Goal: Task Accomplishment & Management: Manage account settings

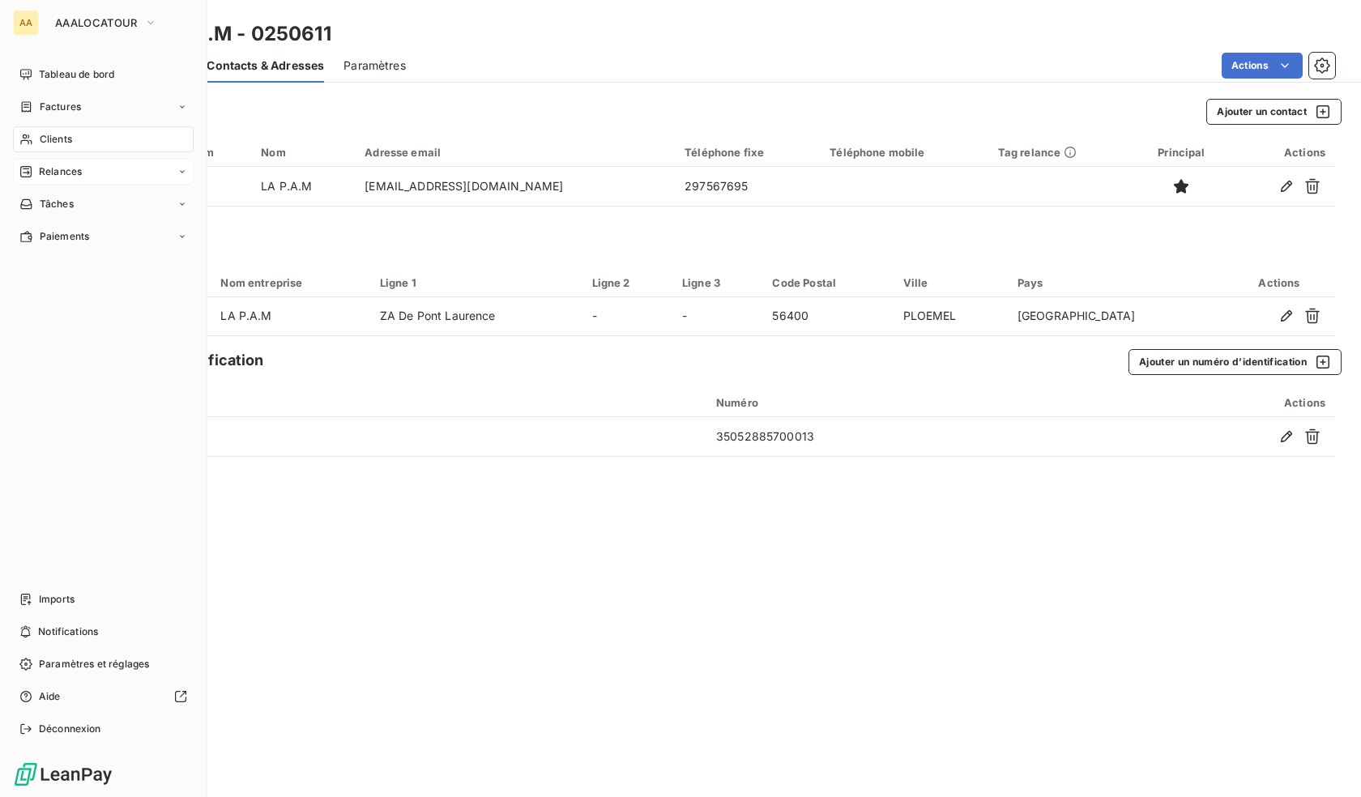
click at [59, 164] on span "Relances" at bounding box center [60, 171] width 43 height 15
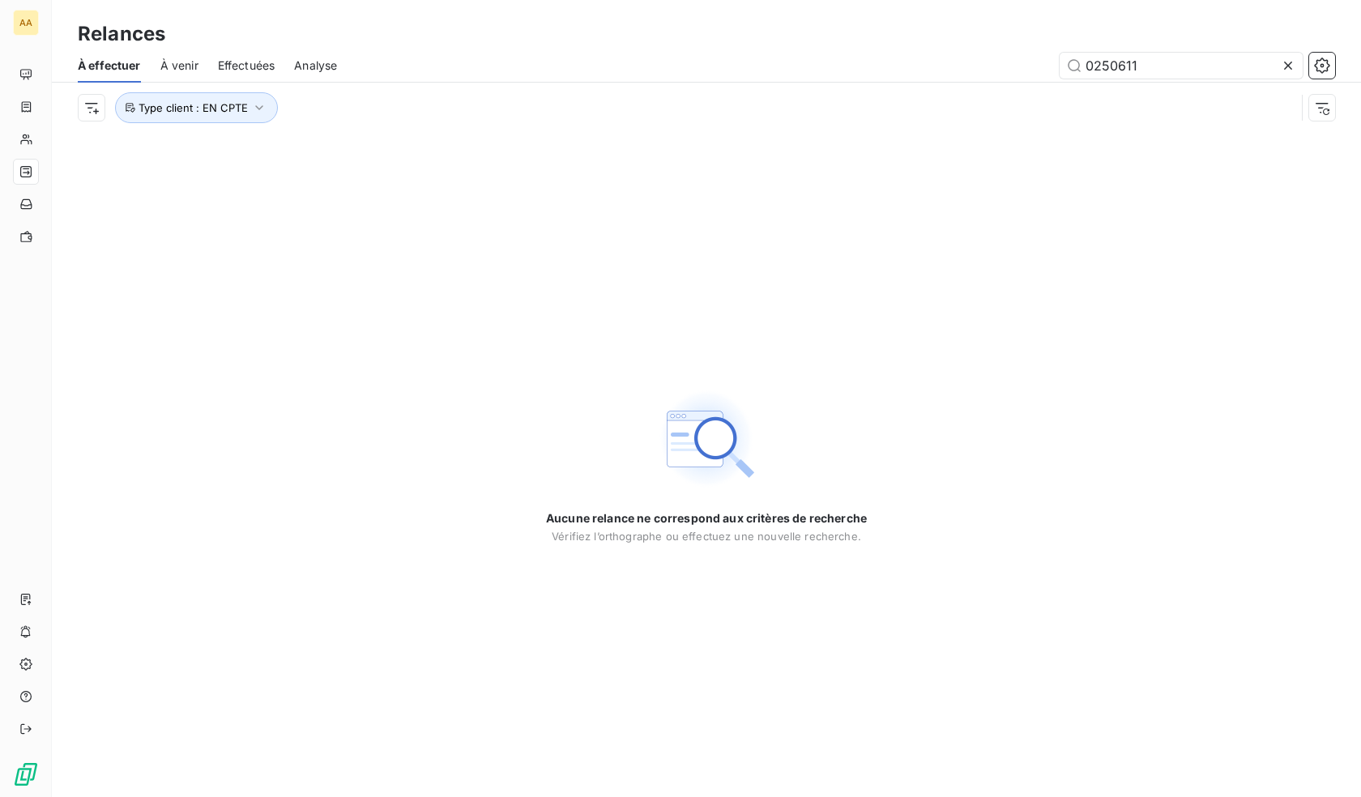
drag, startPoint x: 1191, startPoint y: 65, endPoint x: 905, endPoint y: 92, distance: 288.0
click at [905, 92] on div "À effectuer À venir Effectuées Analyse 0250611 Type client : EN CPTE" at bounding box center [706, 91] width 1309 height 84
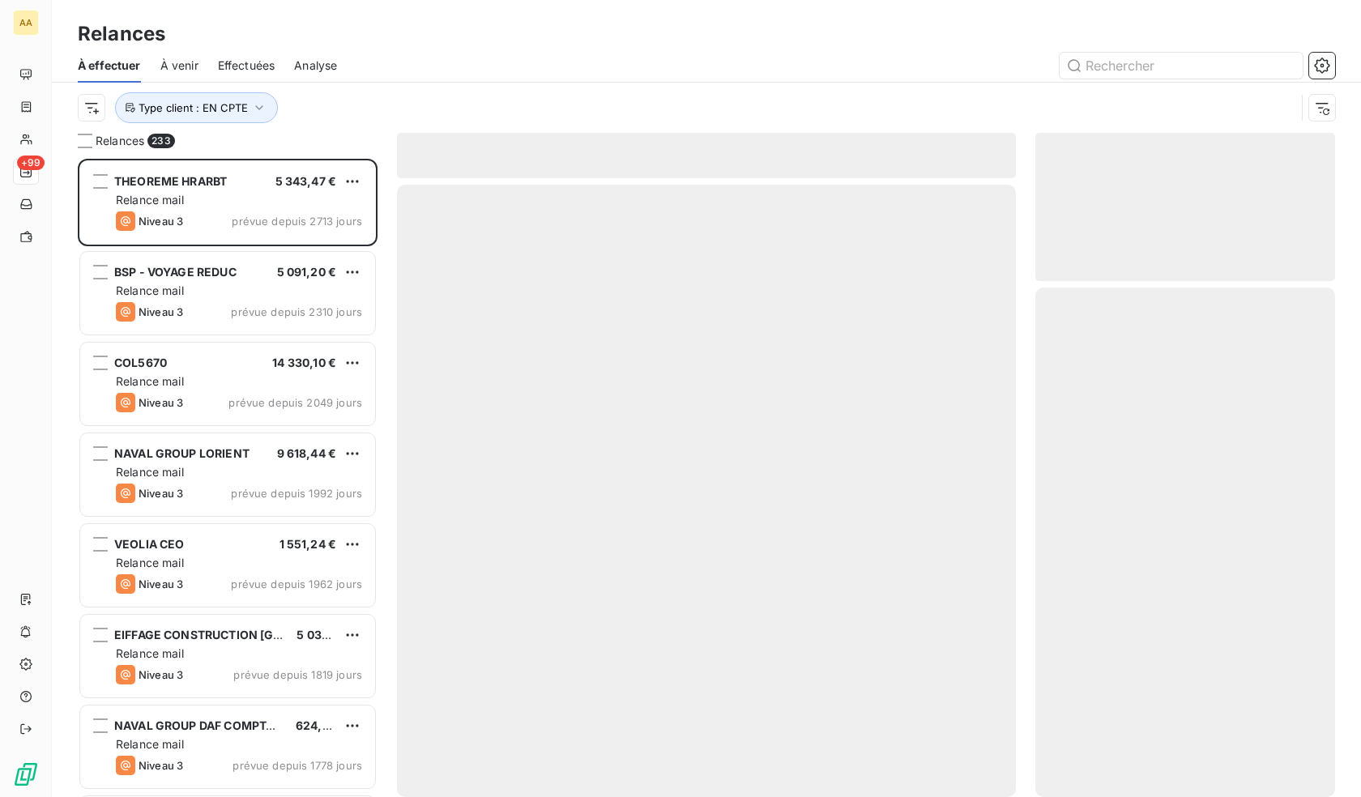
scroll to position [626, 288]
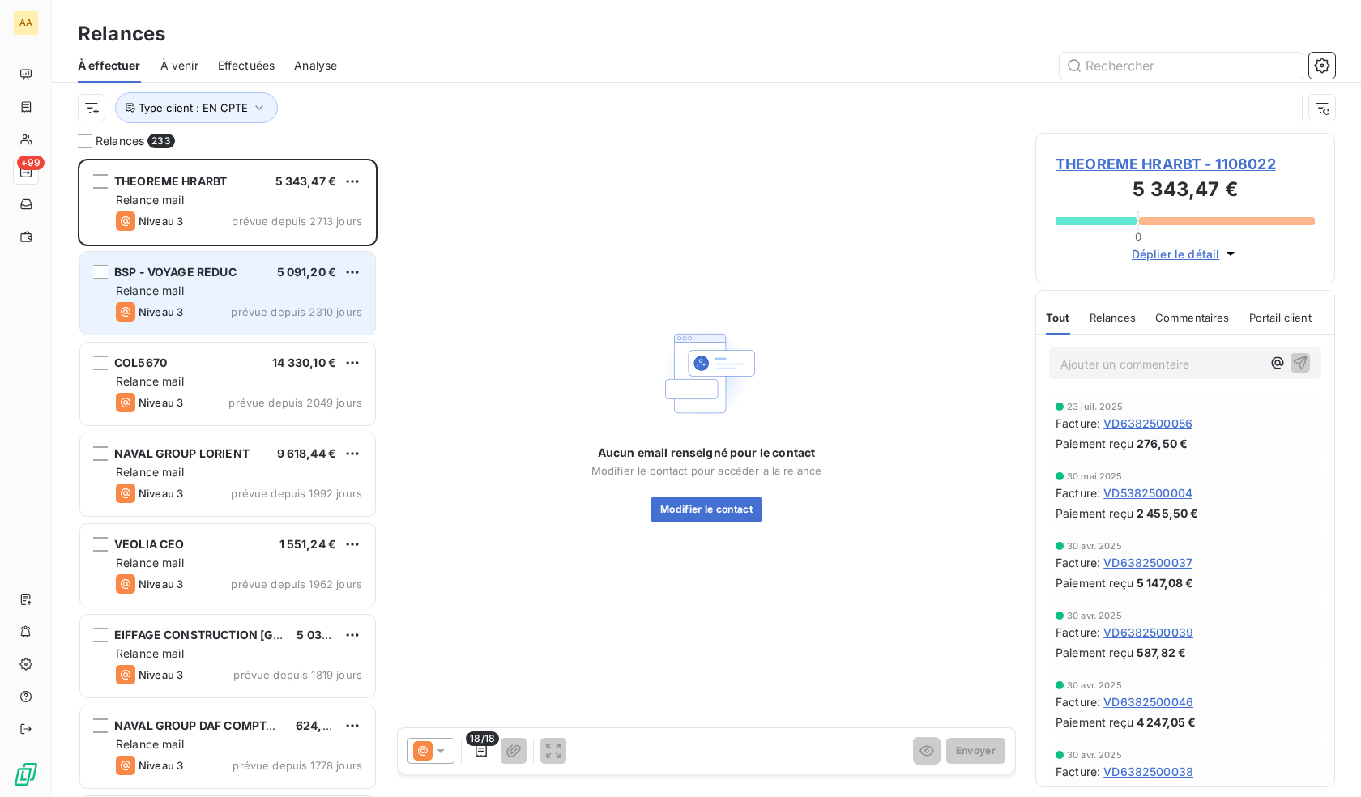
click at [271, 300] on div "BSP - VOYAGE REDUC 5 091,20 € Relance mail Niveau 3 prévue depuis 2310 jours" at bounding box center [227, 293] width 295 height 83
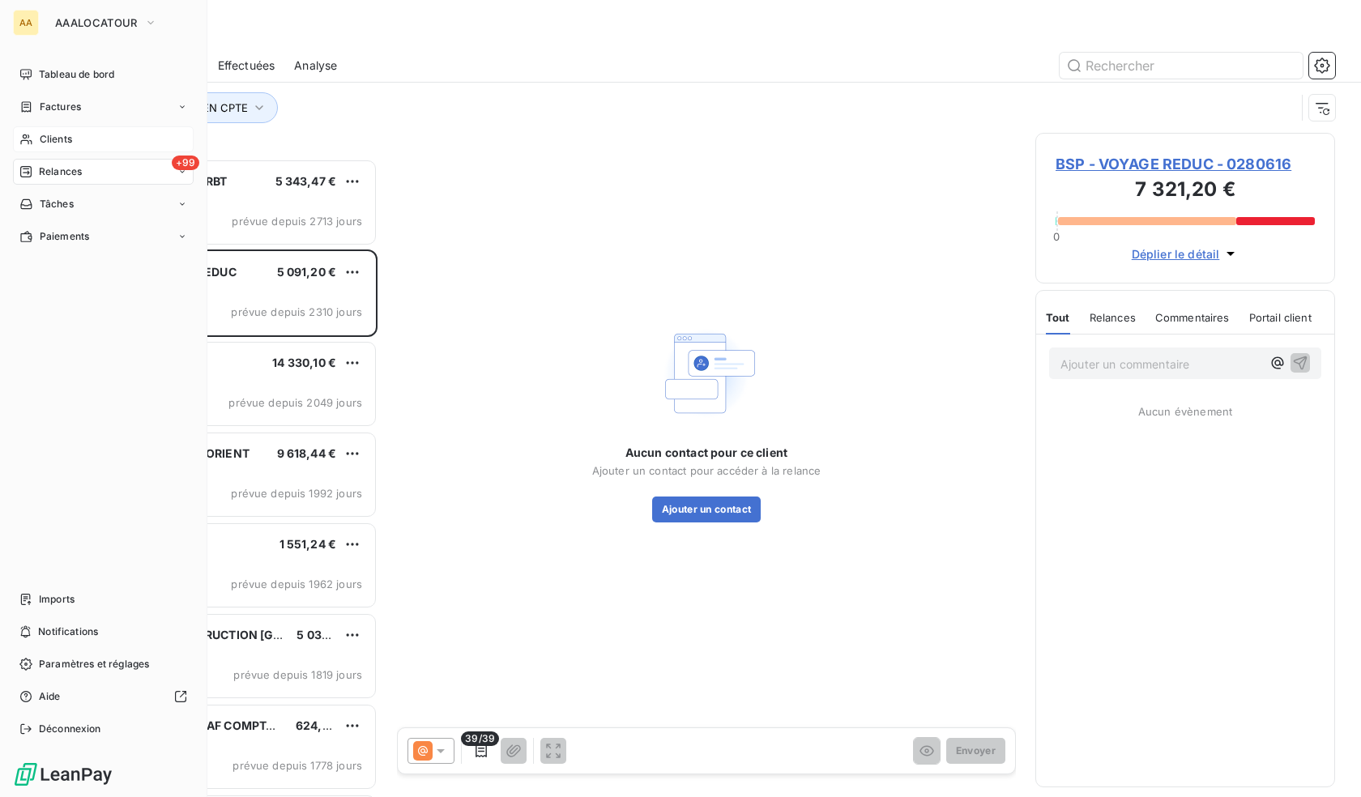
click at [61, 141] on span "Clients" at bounding box center [56, 139] width 32 height 15
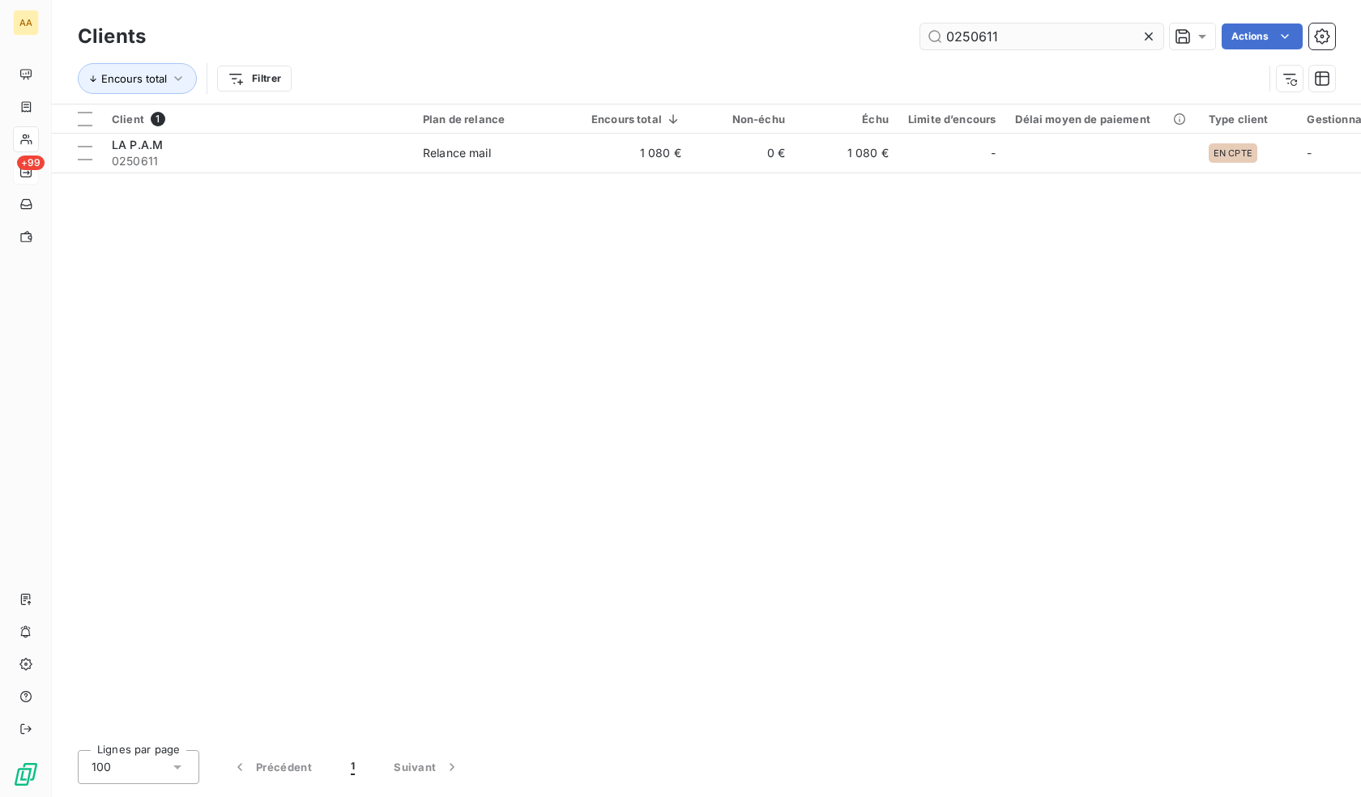
click at [1004, 36] on input "0250611" at bounding box center [1041, 36] width 243 height 26
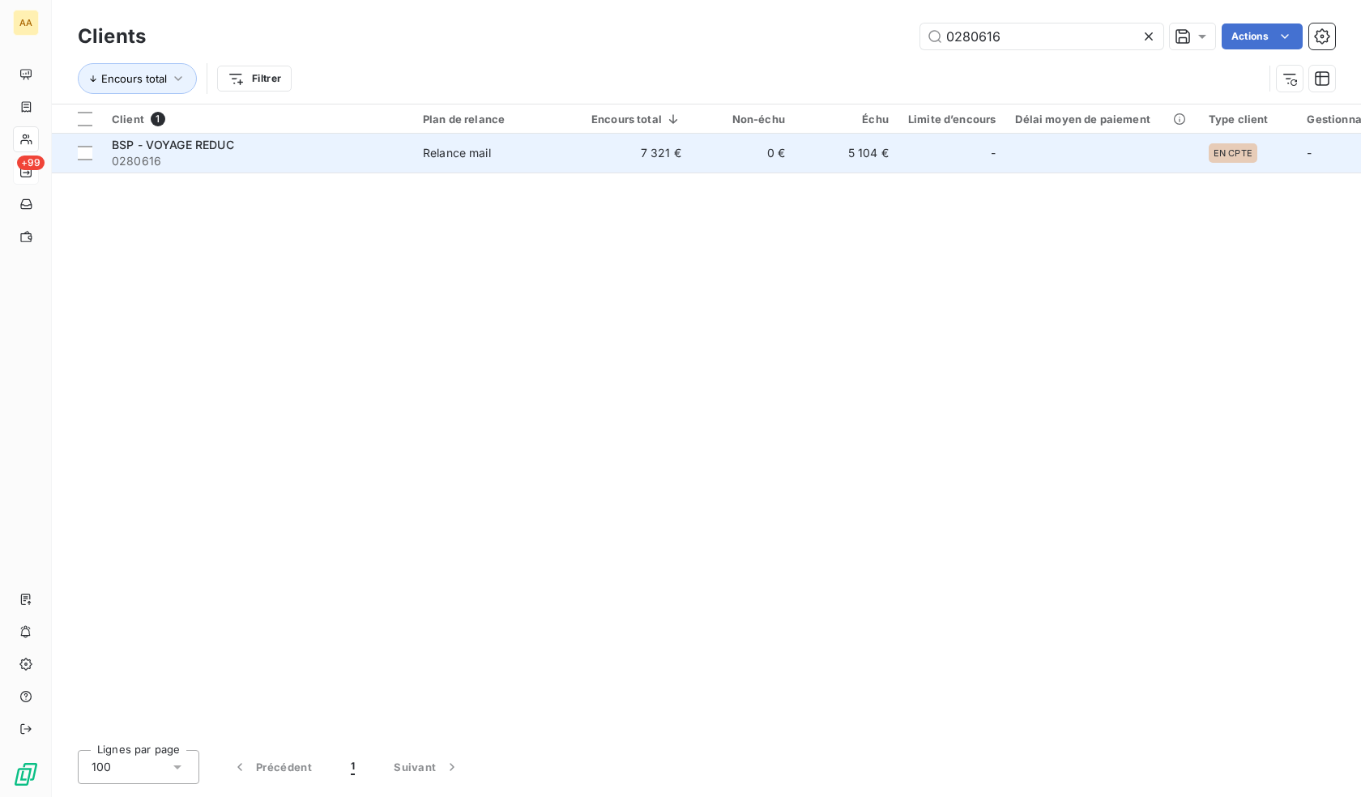
type input "0280616"
click at [308, 168] on span "0280616" at bounding box center [258, 161] width 292 height 16
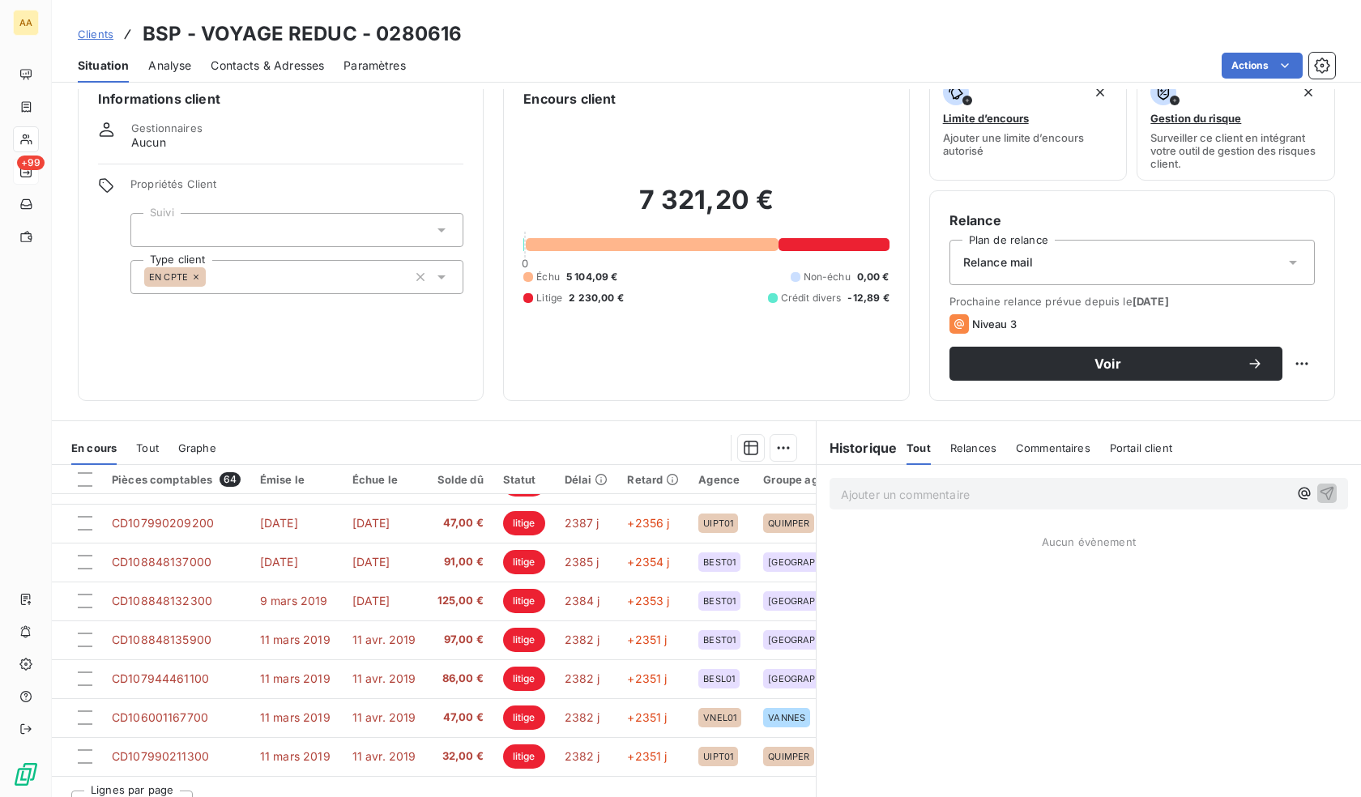
scroll to position [58, 0]
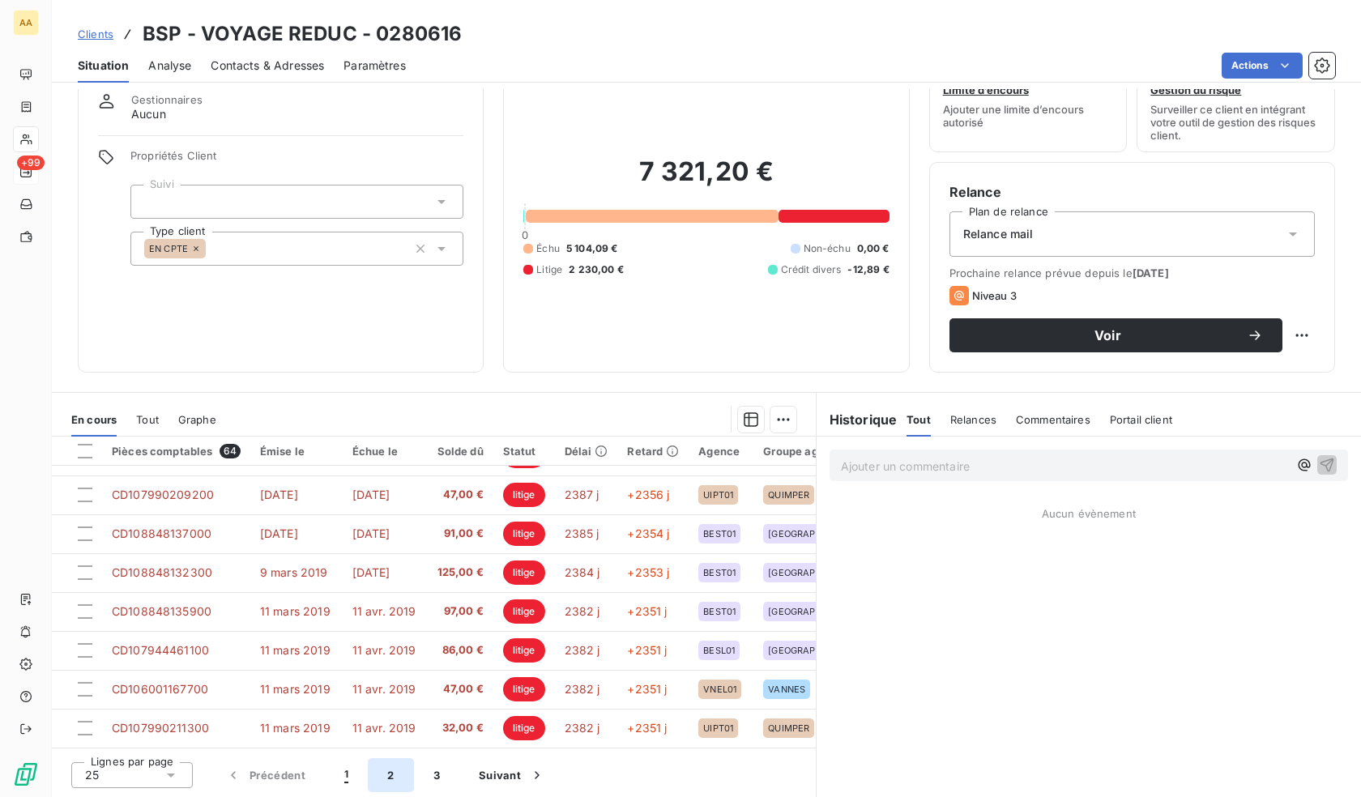
click at [390, 778] on button "2" at bounding box center [390, 775] width 45 height 34
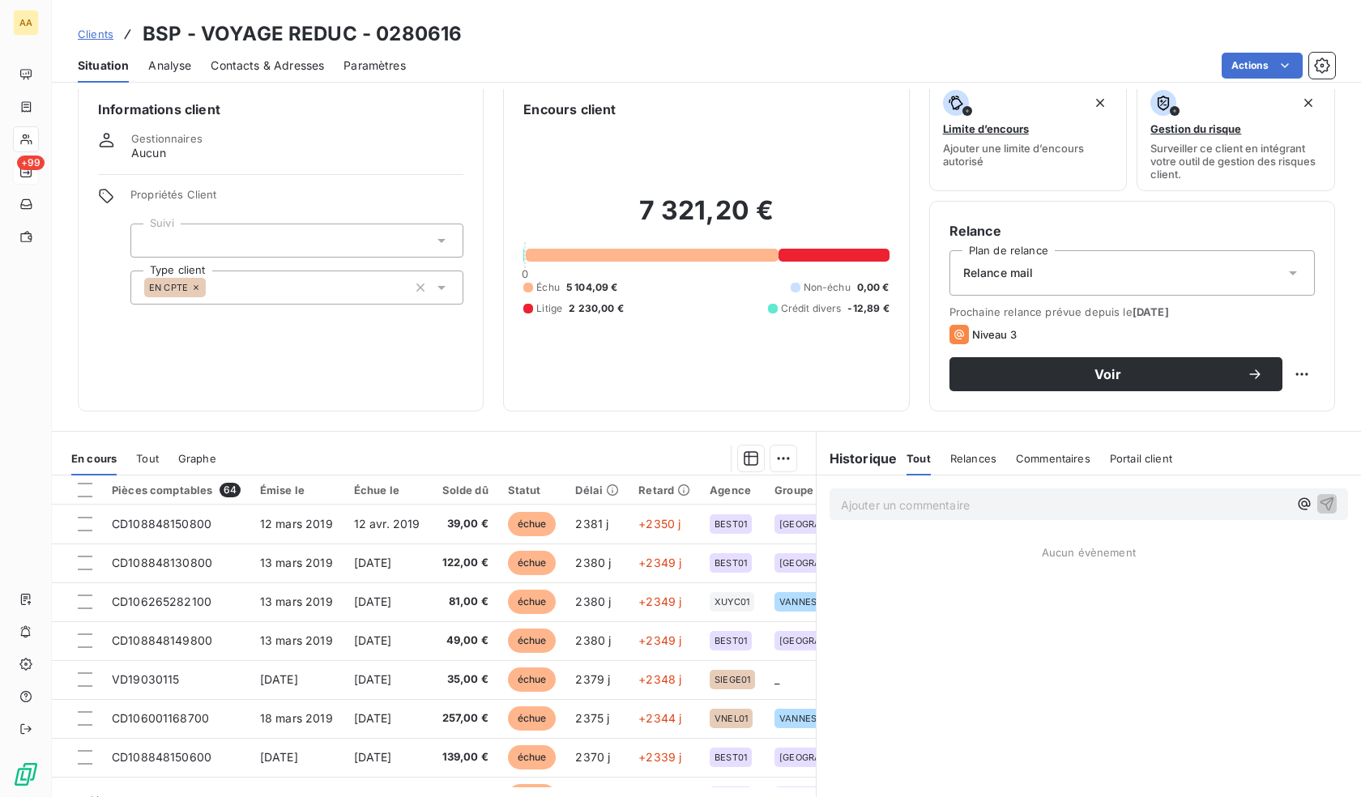
scroll to position [0, 0]
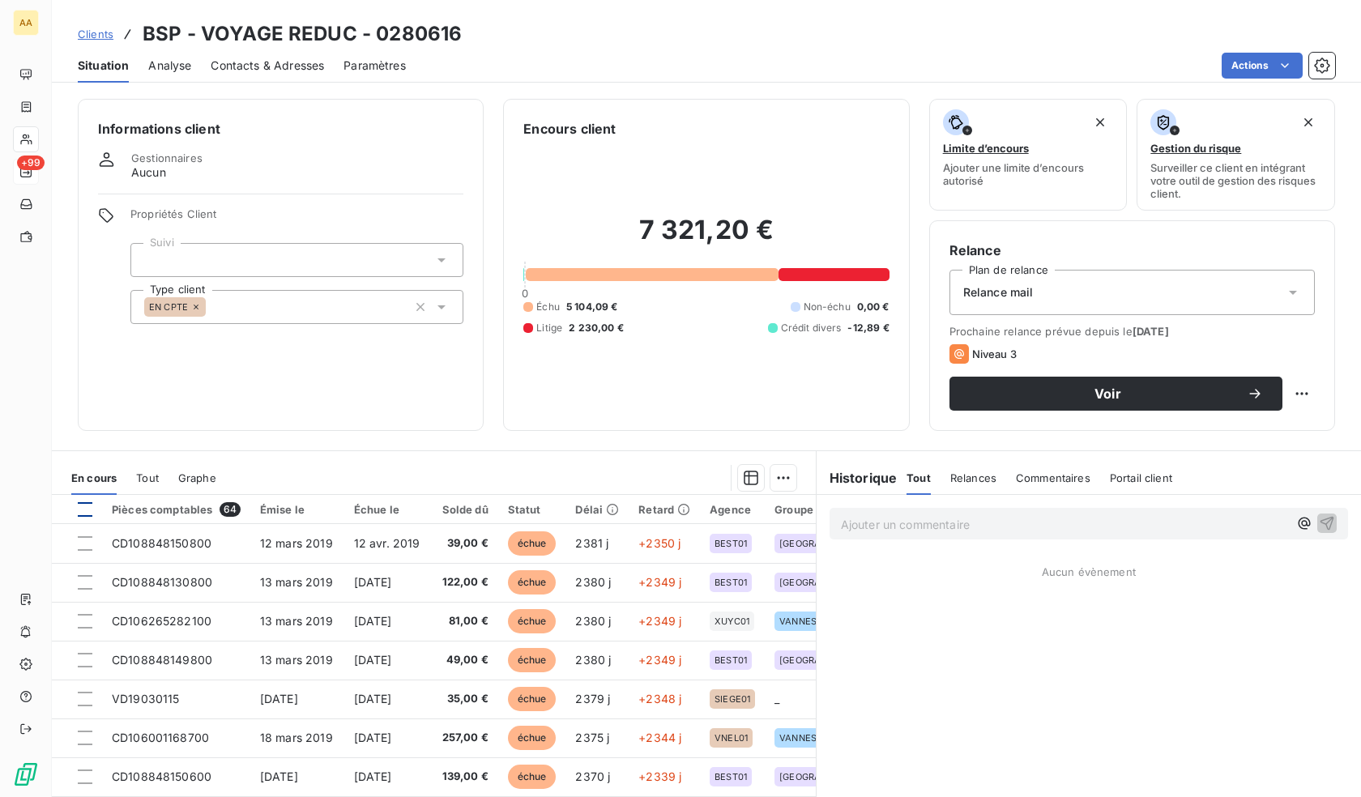
click at [79, 509] on div at bounding box center [85, 509] width 15 height 15
click at [778, 477] on html "AA +99 Clients BSP - VOYAGE REDUC - 0280616 Situation Analyse Contacts & Adress…" at bounding box center [680, 398] width 1361 height 797
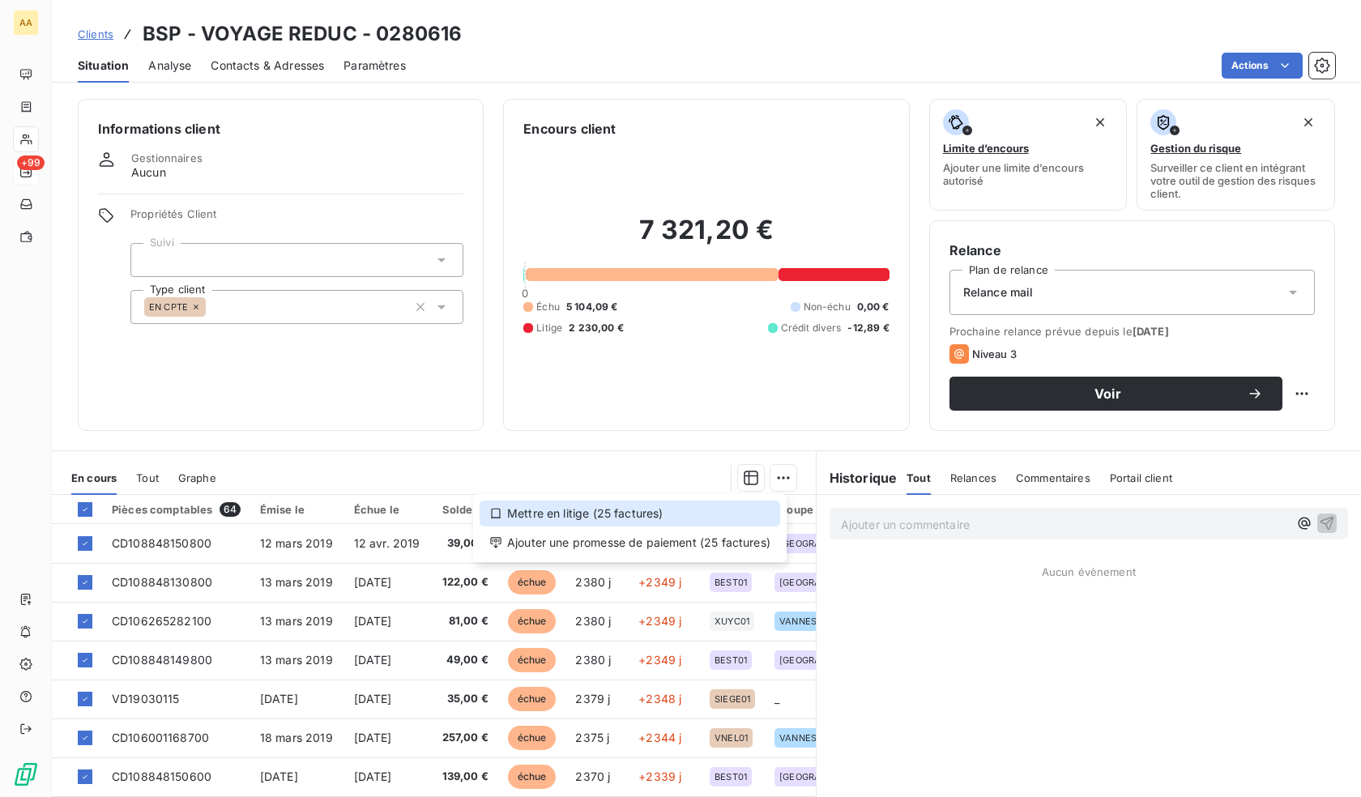
click at [614, 509] on div "Mettre en litige (25 factures)" at bounding box center [630, 514] width 301 height 26
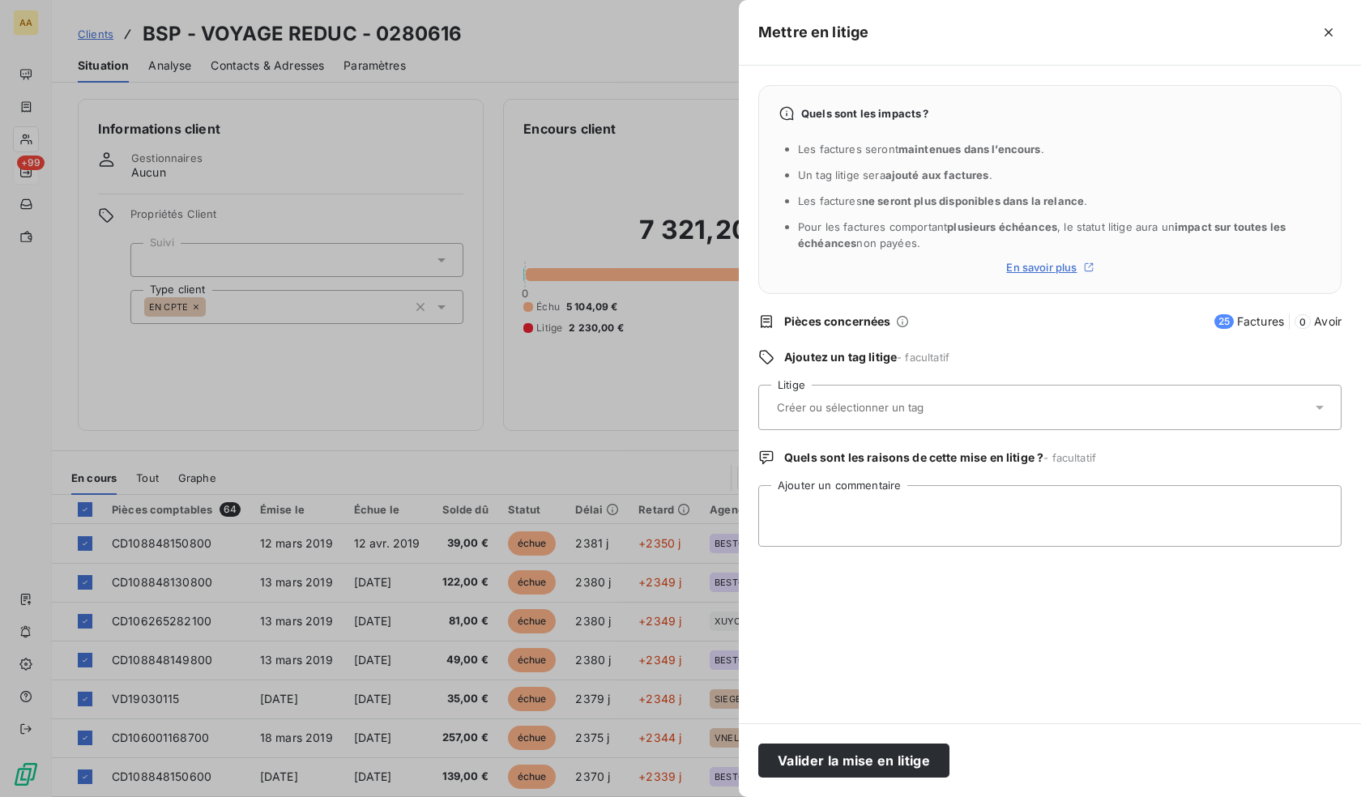
click at [826, 416] on div at bounding box center [1041, 407] width 539 height 34
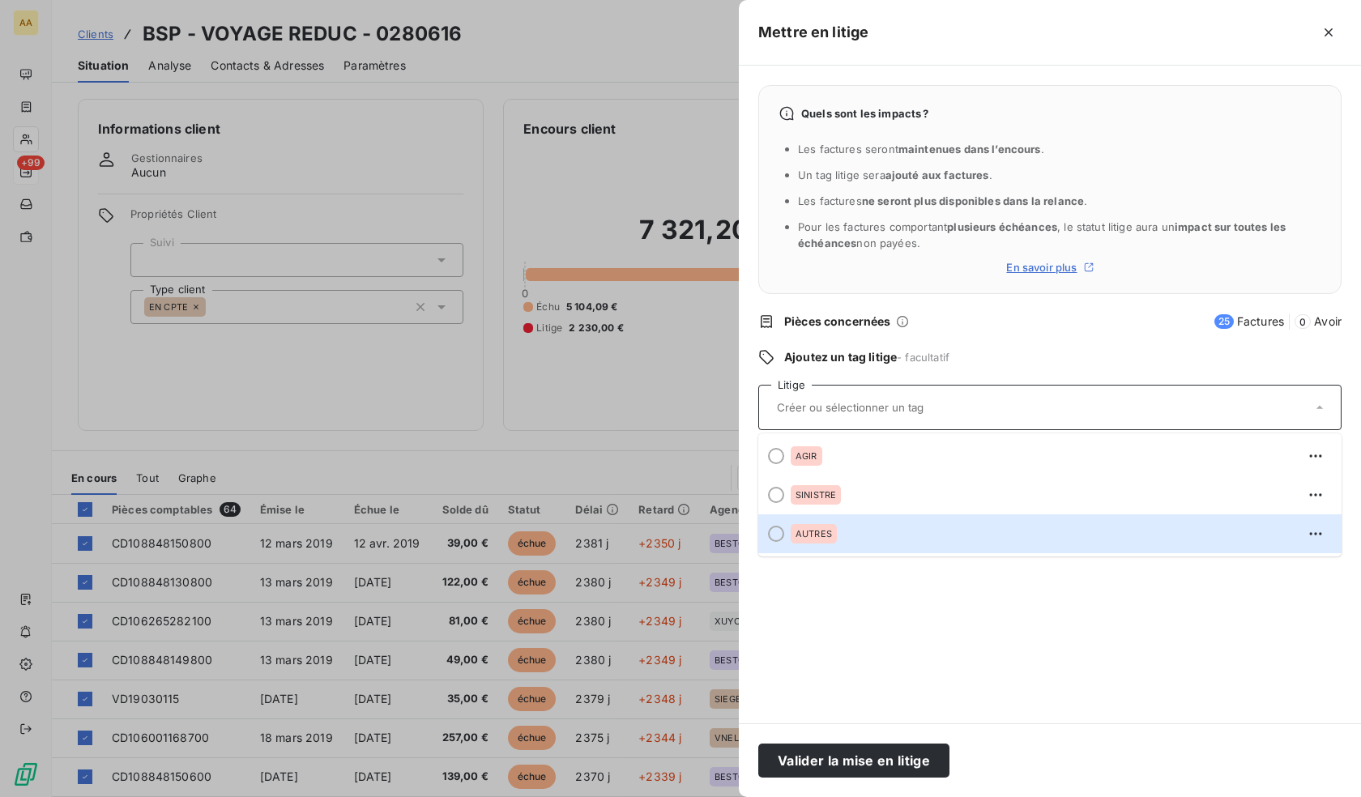
click at [856, 622] on div "Quels sont les impacts ? Les factures seront maintenues dans l’encours . Un tag…" at bounding box center [1050, 395] width 622 height 658
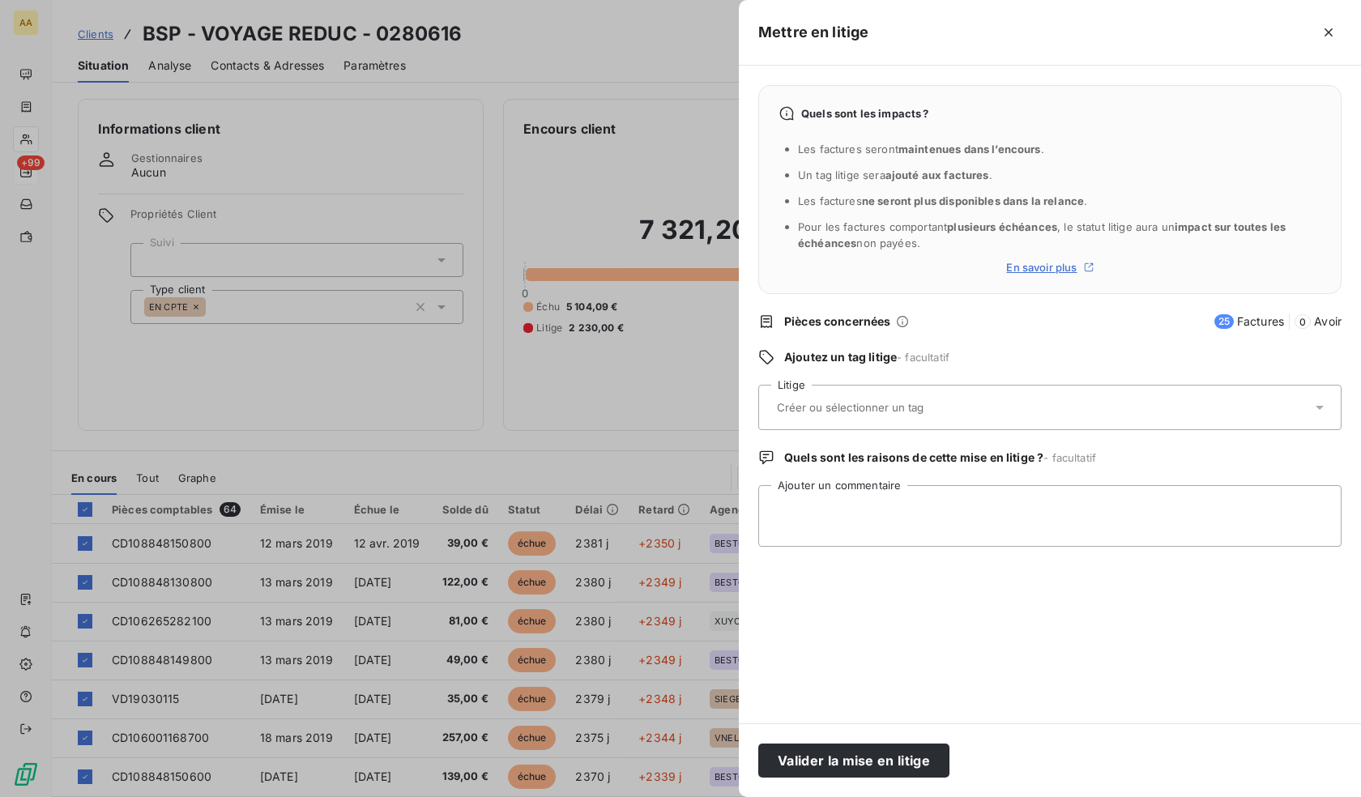
drag, startPoint x: 1325, startPoint y: 37, endPoint x: 1318, endPoint y: 41, distance: 8.3
click at [1325, 36] on icon "button" at bounding box center [1328, 32] width 16 height 16
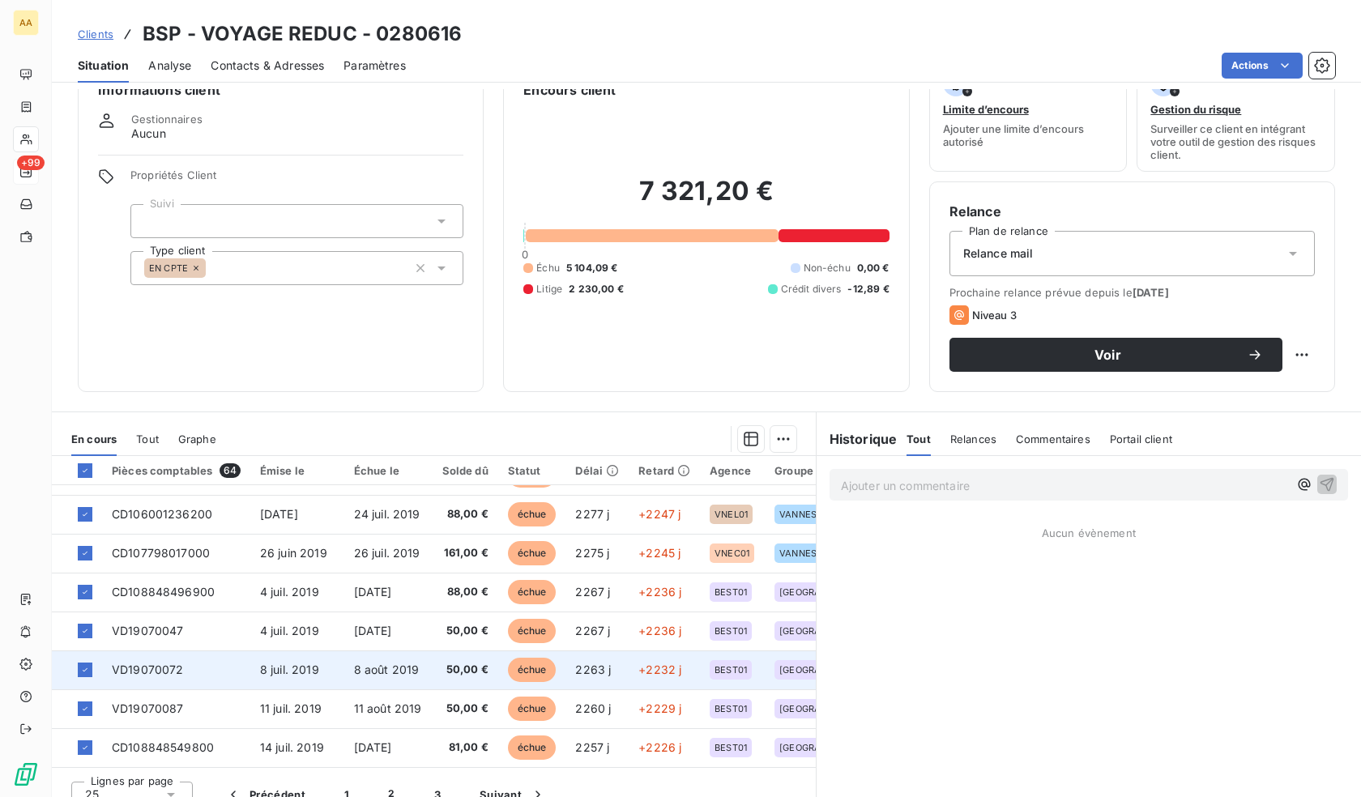
scroll to position [58, 0]
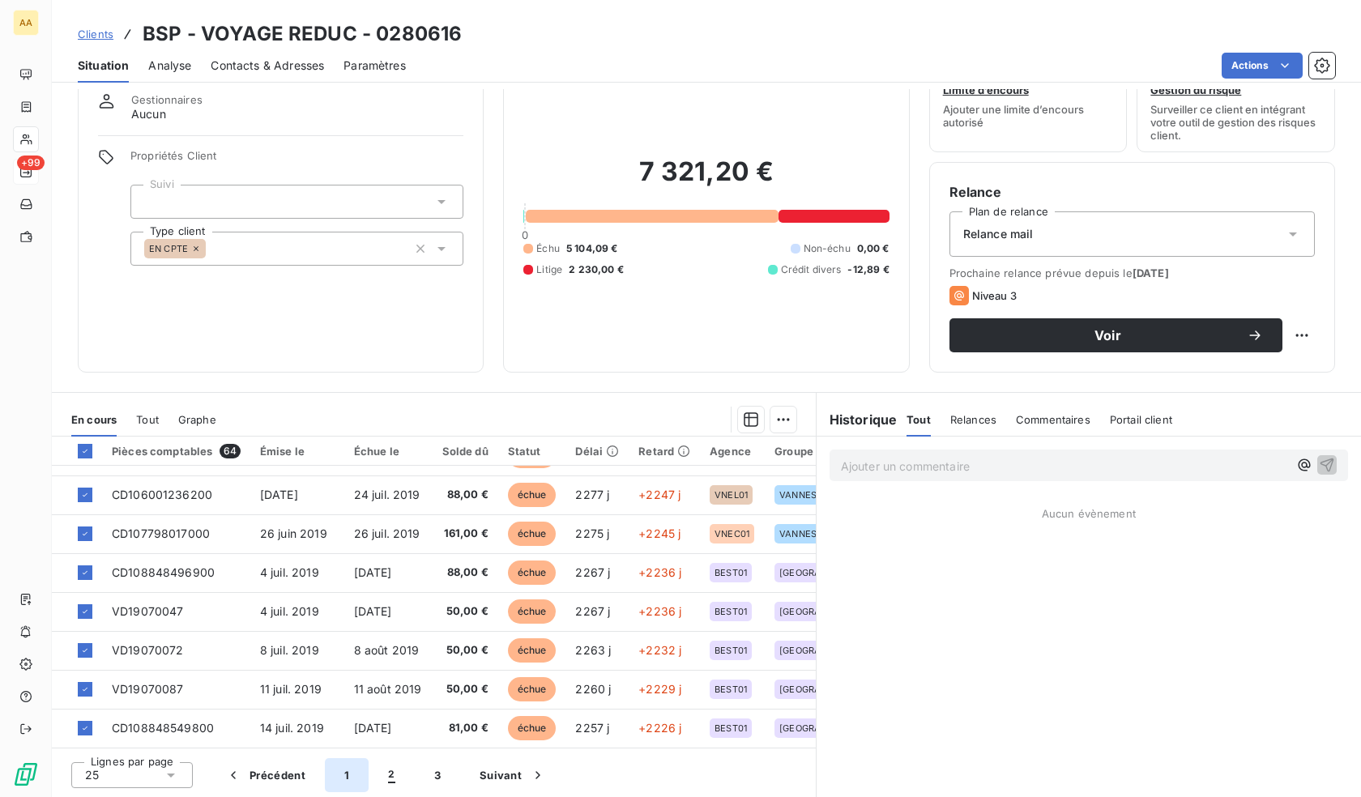
click at [348, 775] on button "1" at bounding box center [347, 775] width 44 height 34
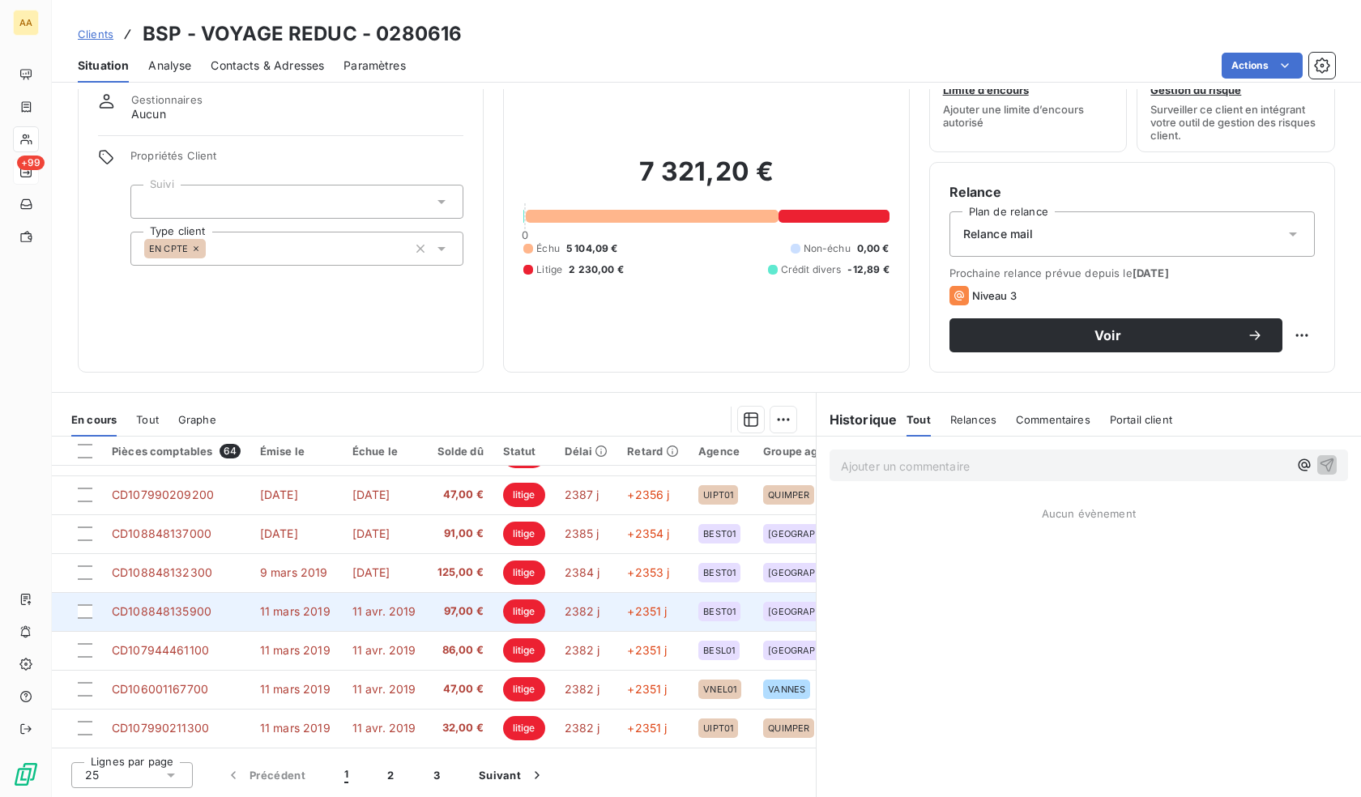
click at [159, 609] on span "CD108848135900" at bounding box center [162, 611] width 100 height 14
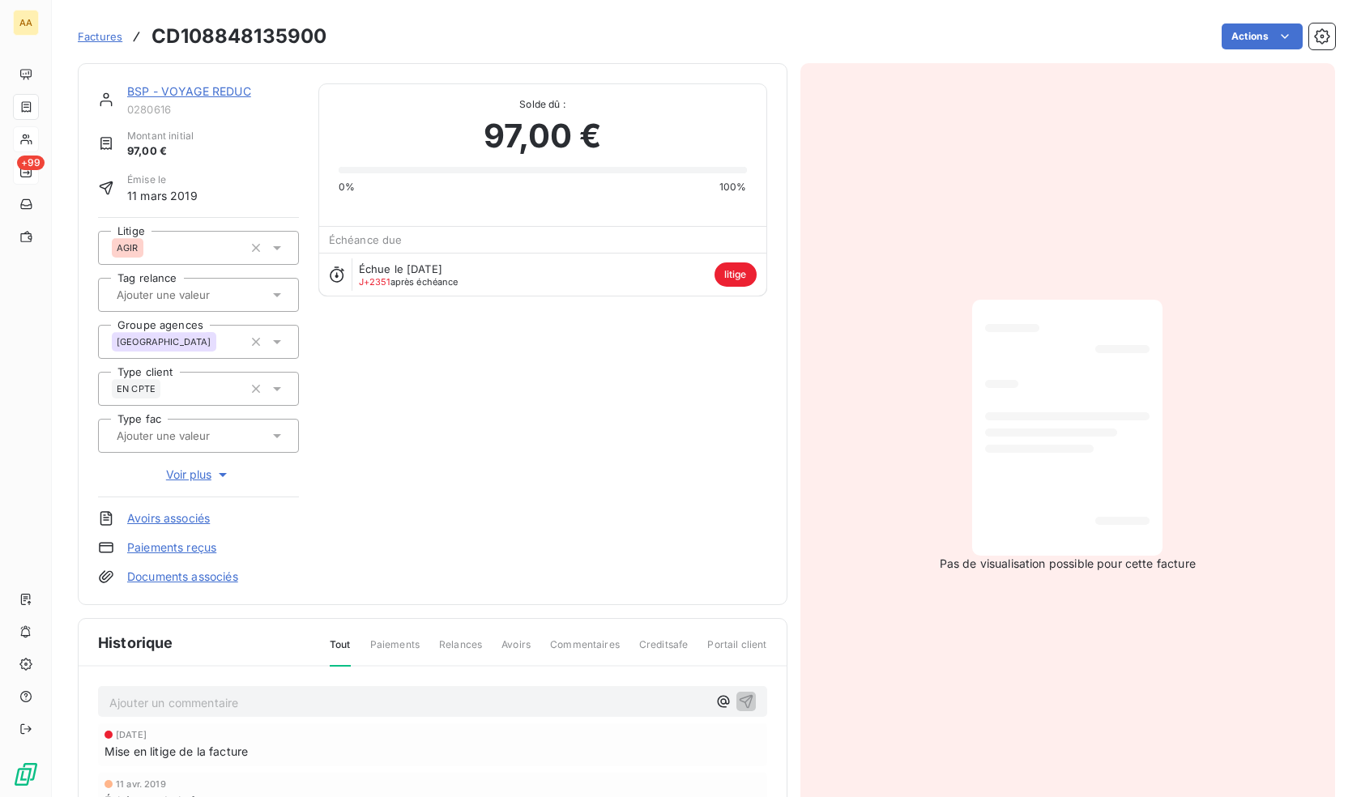
click at [694, 274] on div "Échue le [DATE] J+2351 après échéance litige" at bounding box center [542, 274] width 447 height 43
click at [718, 270] on span "litige" at bounding box center [735, 274] width 42 height 24
click at [430, 263] on span "Échue le [DATE]" at bounding box center [400, 268] width 83 height 13
click at [373, 274] on span "Échue le [DATE]" at bounding box center [400, 268] width 83 height 13
drag, startPoint x: 347, startPoint y: 247, endPoint x: 328, endPoint y: 269, distance: 29.3
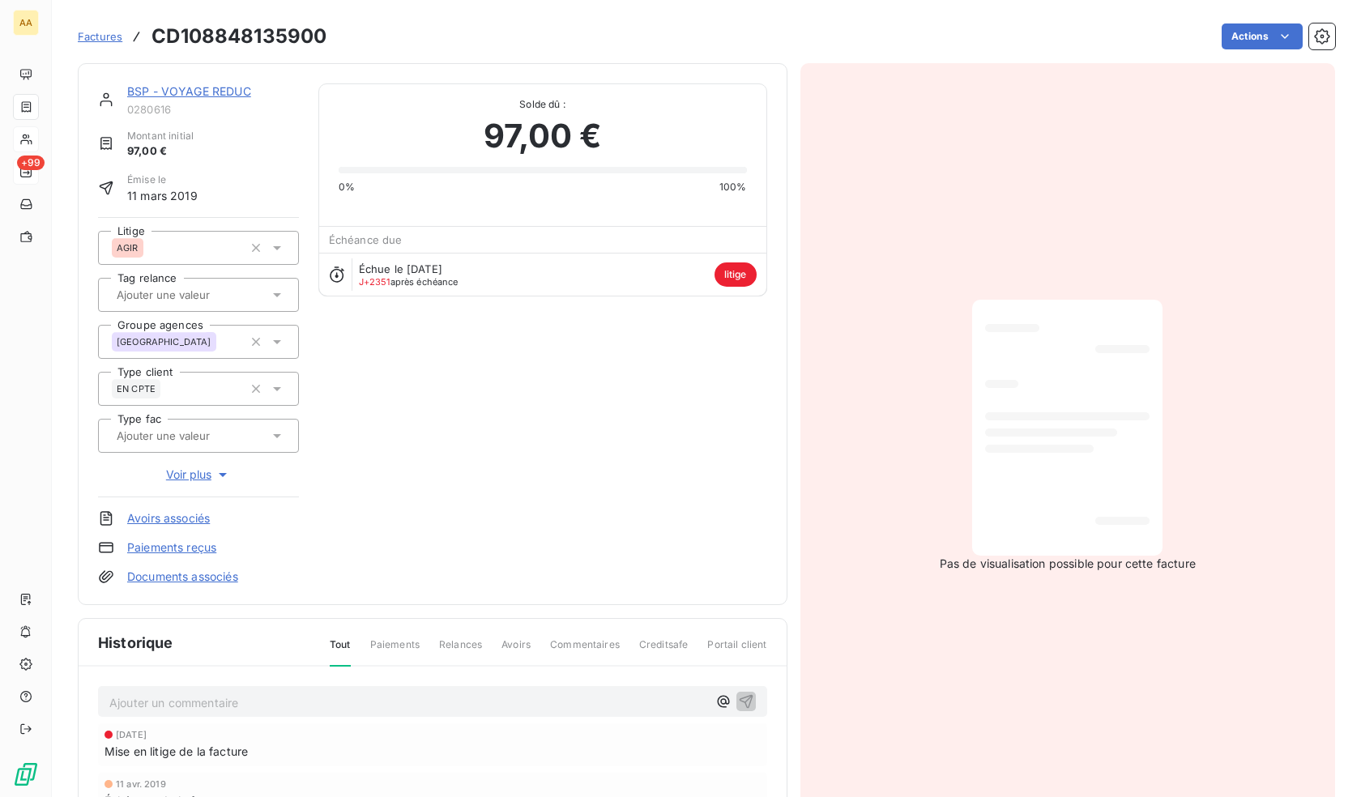
click at [346, 246] on div "Échéance due" at bounding box center [542, 240] width 447 height 26
click at [323, 293] on div "Échue le [DATE] J+2351 après échéance litige" at bounding box center [542, 274] width 447 height 43
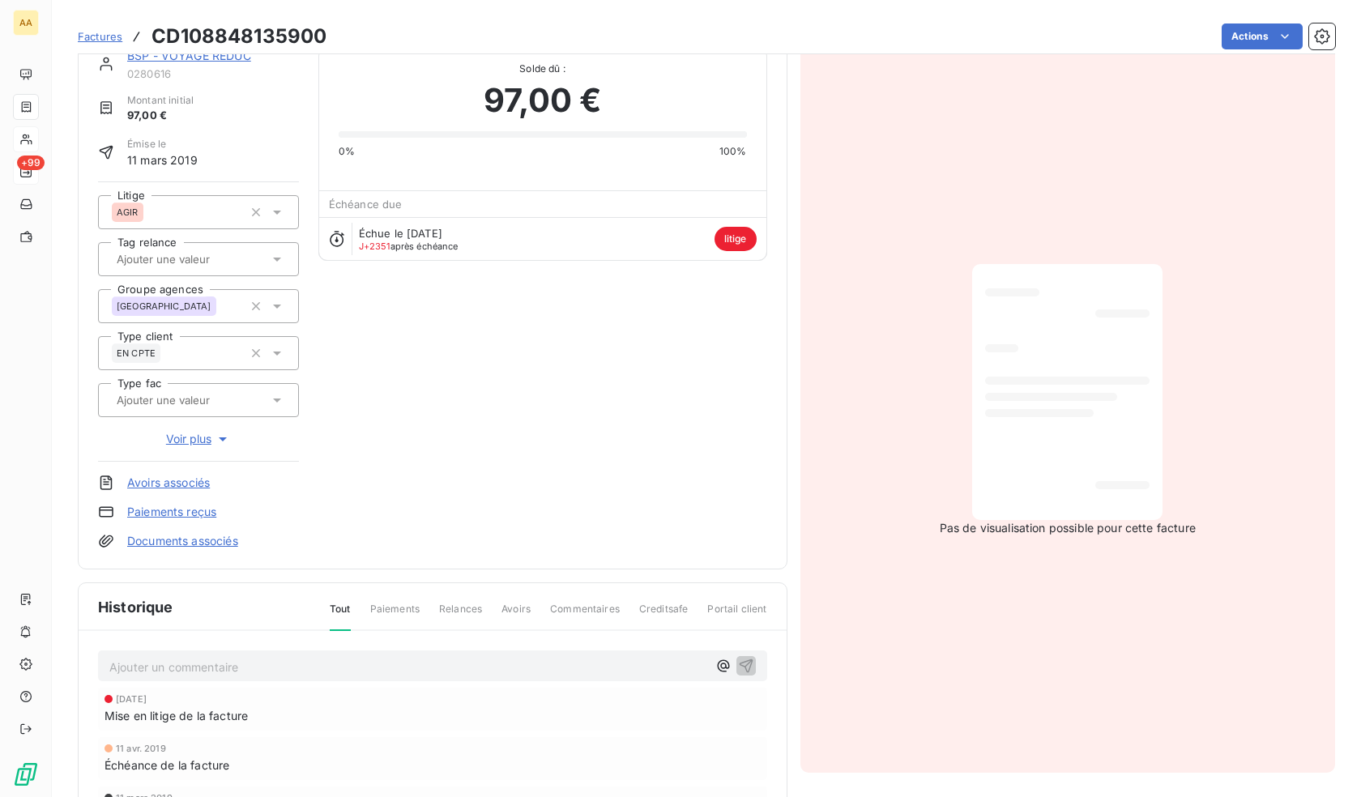
scroll to position [82, 0]
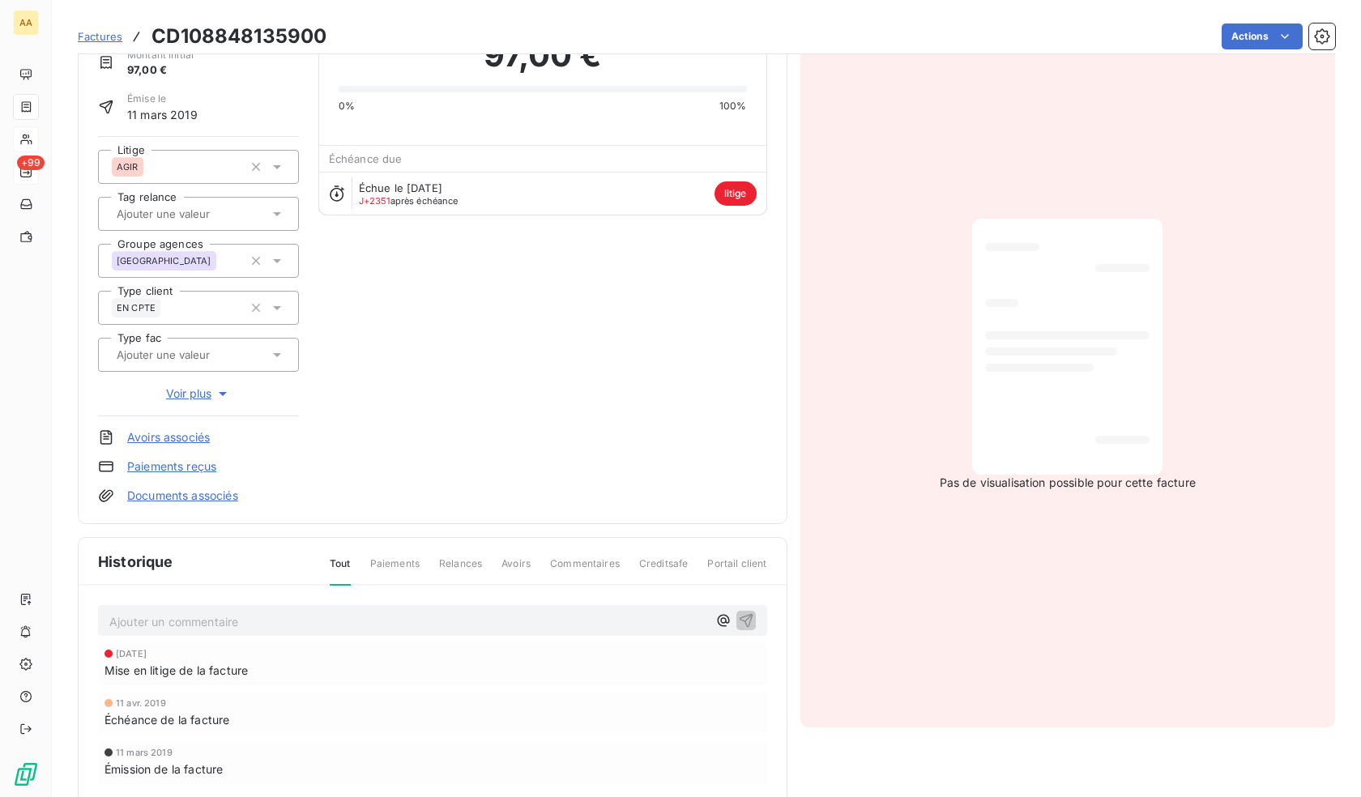
click at [193, 667] on span "Mise en litige de la facture" at bounding box center [175, 670] width 143 height 17
drag, startPoint x: 404, startPoint y: 568, endPoint x: 578, endPoint y: 567, distance: 173.3
click at [468, 570] on div "Tout Paiements Relances Avoirs Commentaires Creditsafe Portail client" at bounding box center [538, 570] width 457 height 28
drag, startPoint x: 599, startPoint y: 565, endPoint x: 611, endPoint y: 564, distance: 11.4
click at [611, 564] on span "Commentaires" at bounding box center [585, 570] width 70 height 28
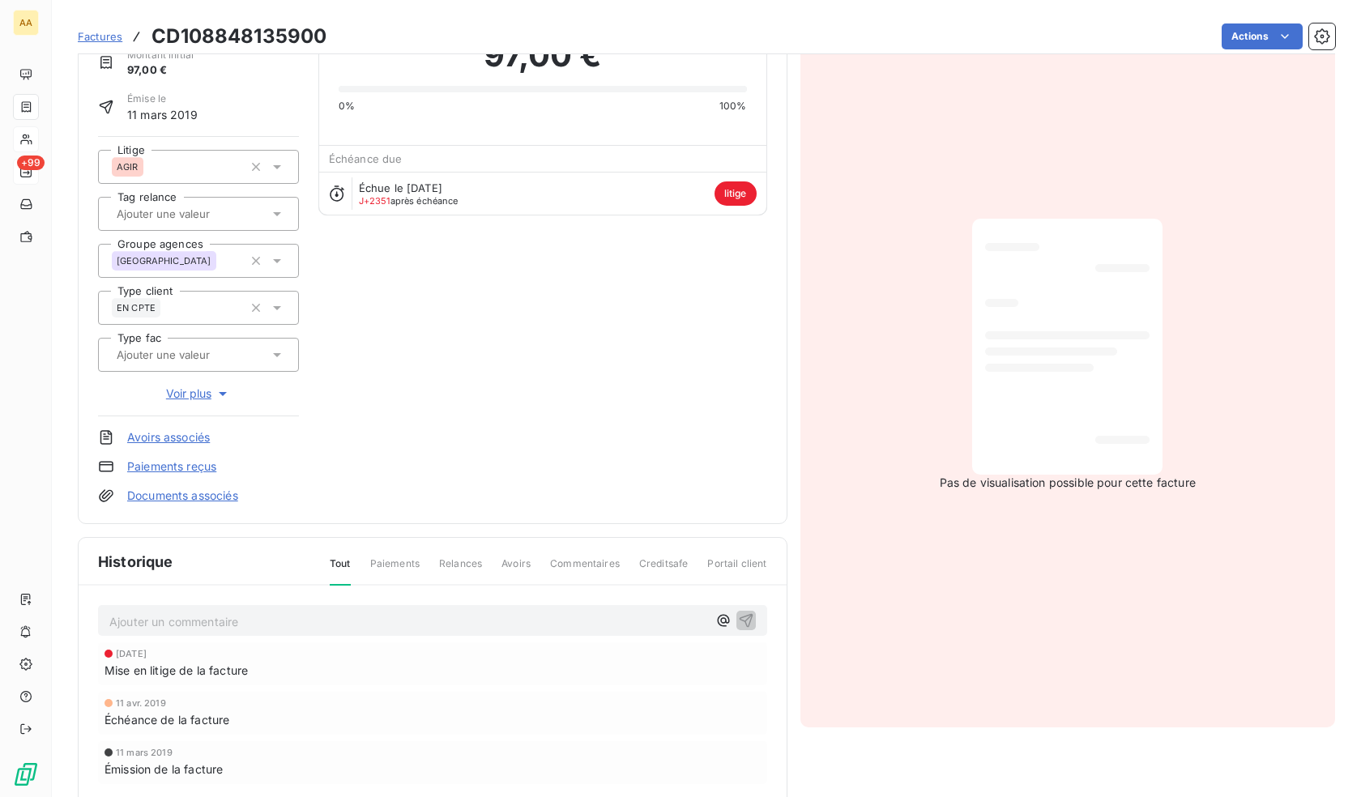
drag, startPoint x: 633, startPoint y: 562, endPoint x: 705, endPoint y: 565, distance: 72.1
click at [635, 562] on div "Tout Paiements Relances Avoirs Commentaires Creditsafe Portail client" at bounding box center [538, 570] width 457 height 28
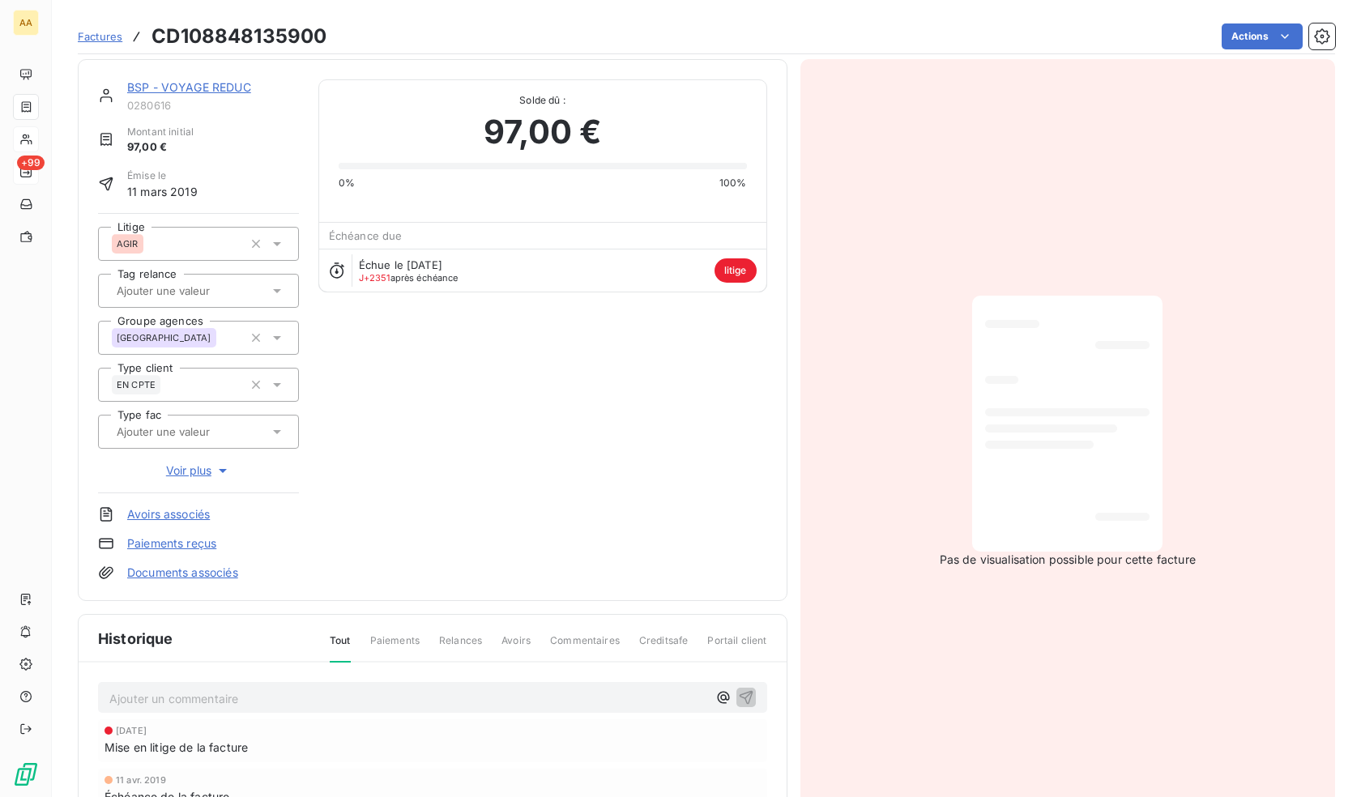
scroll to position [0, 0]
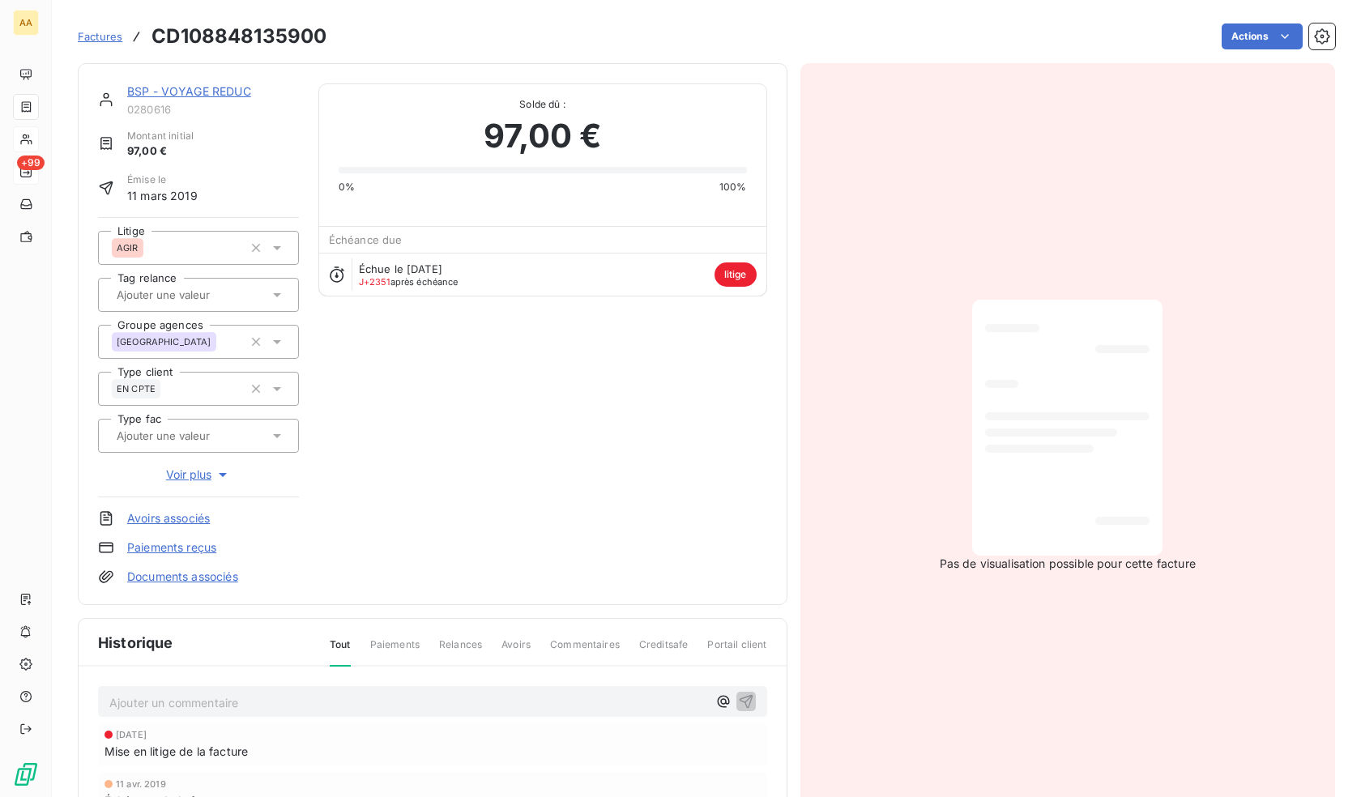
click at [203, 475] on span "Voir plus" at bounding box center [198, 475] width 65 height 16
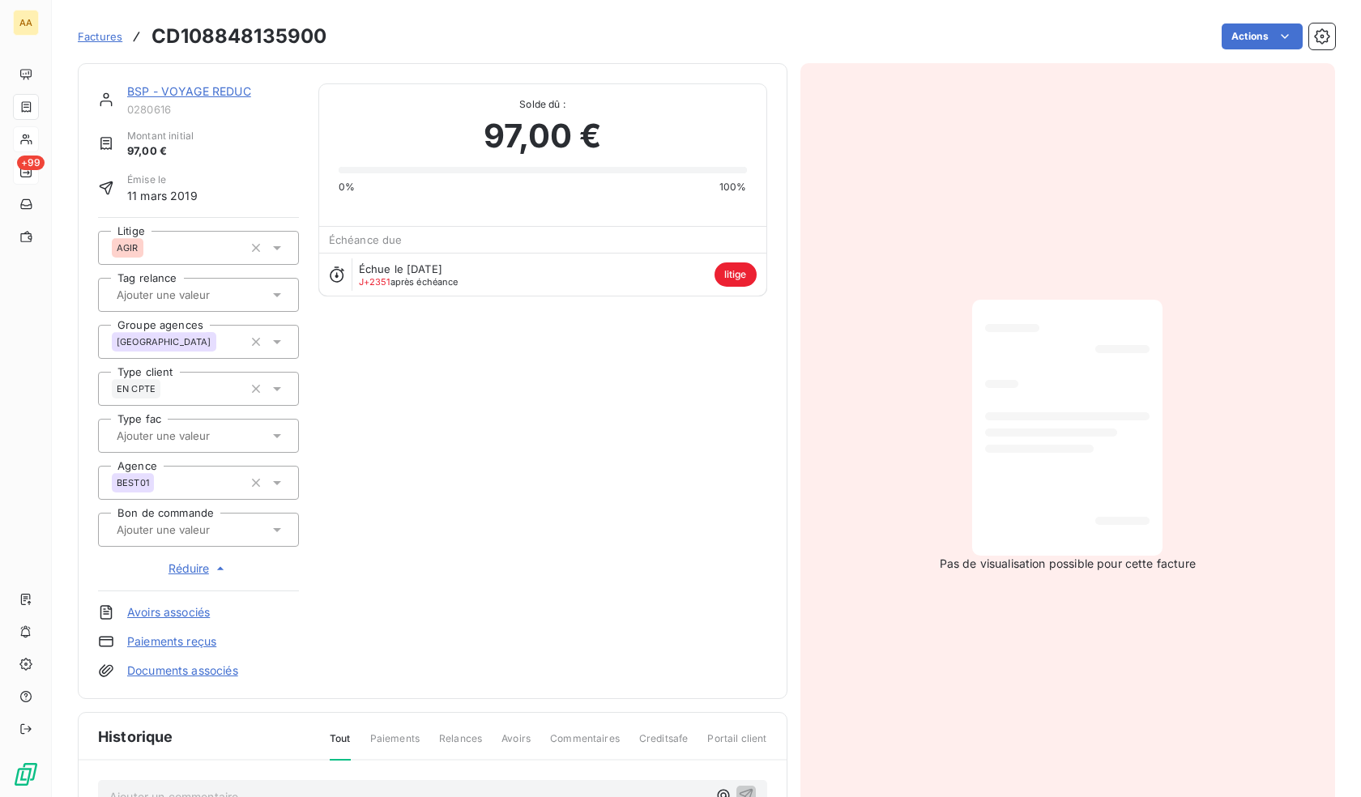
click at [286, 80] on div "BSP - VOYAGE REDUC 0280616 Montant initial 97,00 € Émise le [DATE] Litige AGIR …" at bounding box center [433, 381] width 710 height 636
click at [149, 92] on link "BSP - VOYAGE REDUC" at bounding box center [189, 91] width 124 height 14
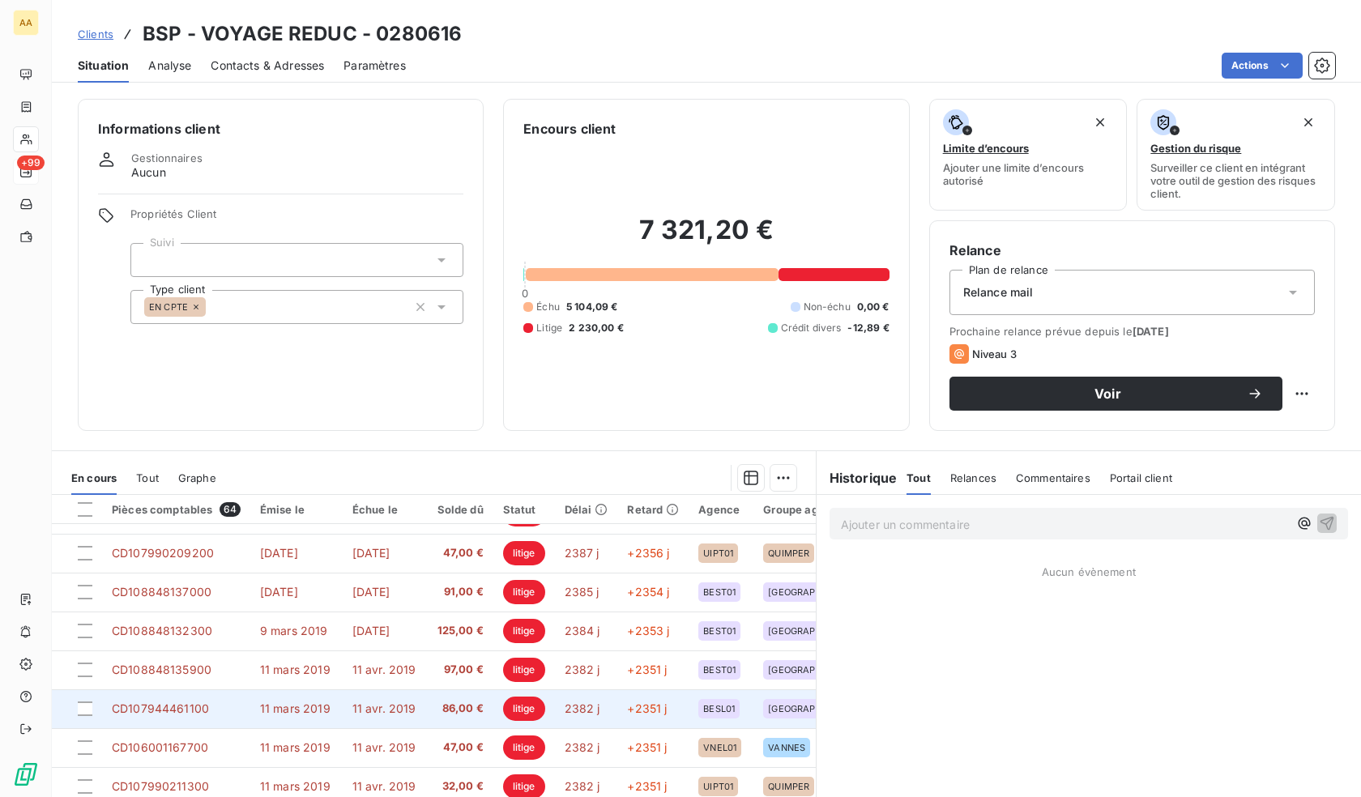
scroll to position [58, 0]
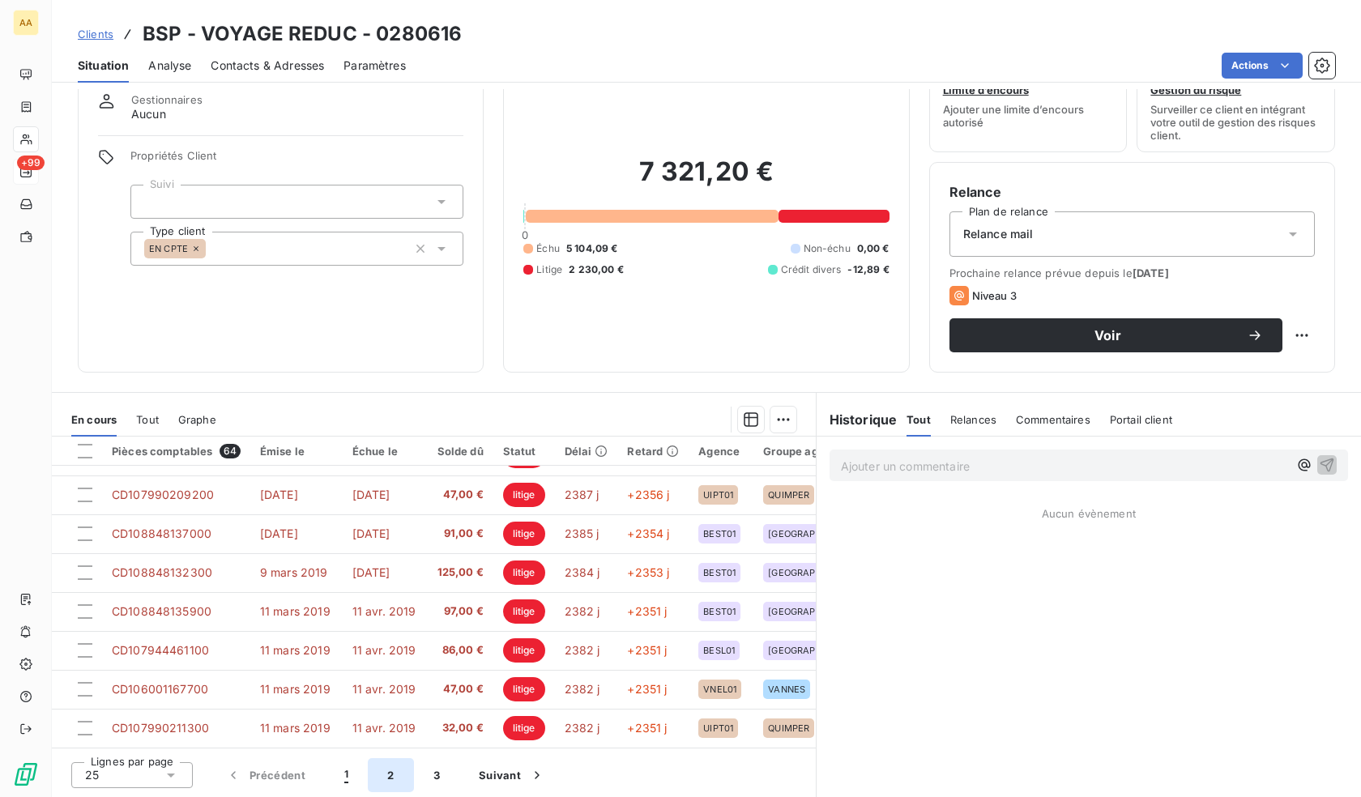
click at [400, 778] on button "2" at bounding box center [390, 775] width 45 height 34
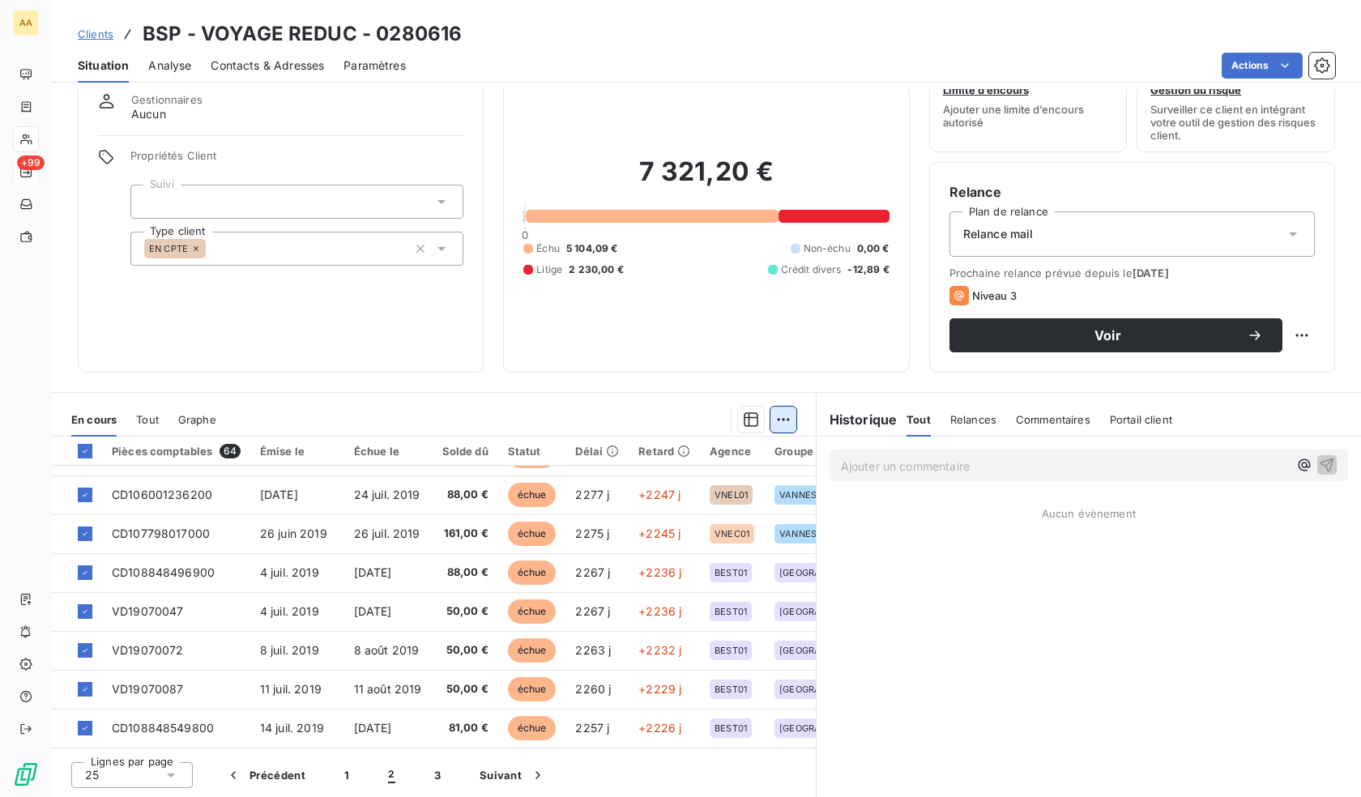
click at [768, 423] on html "AA +99 Clients BSP - VOYAGE REDUC - 0280616 Situation Analyse Contacts & Adress…" at bounding box center [680, 398] width 1361 height 797
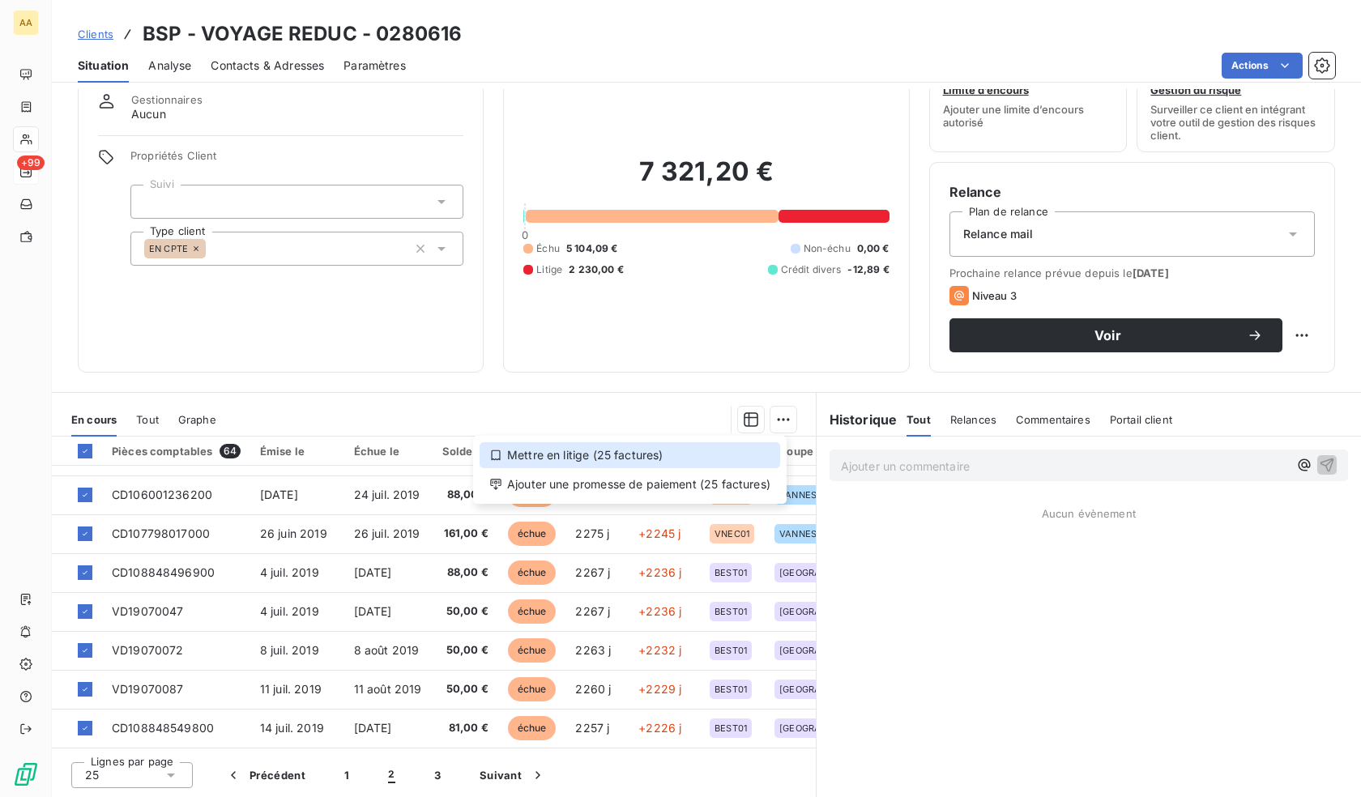
click at [656, 452] on div "Mettre en litige (25 factures)" at bounding box center [630, 455] width 301 height 26
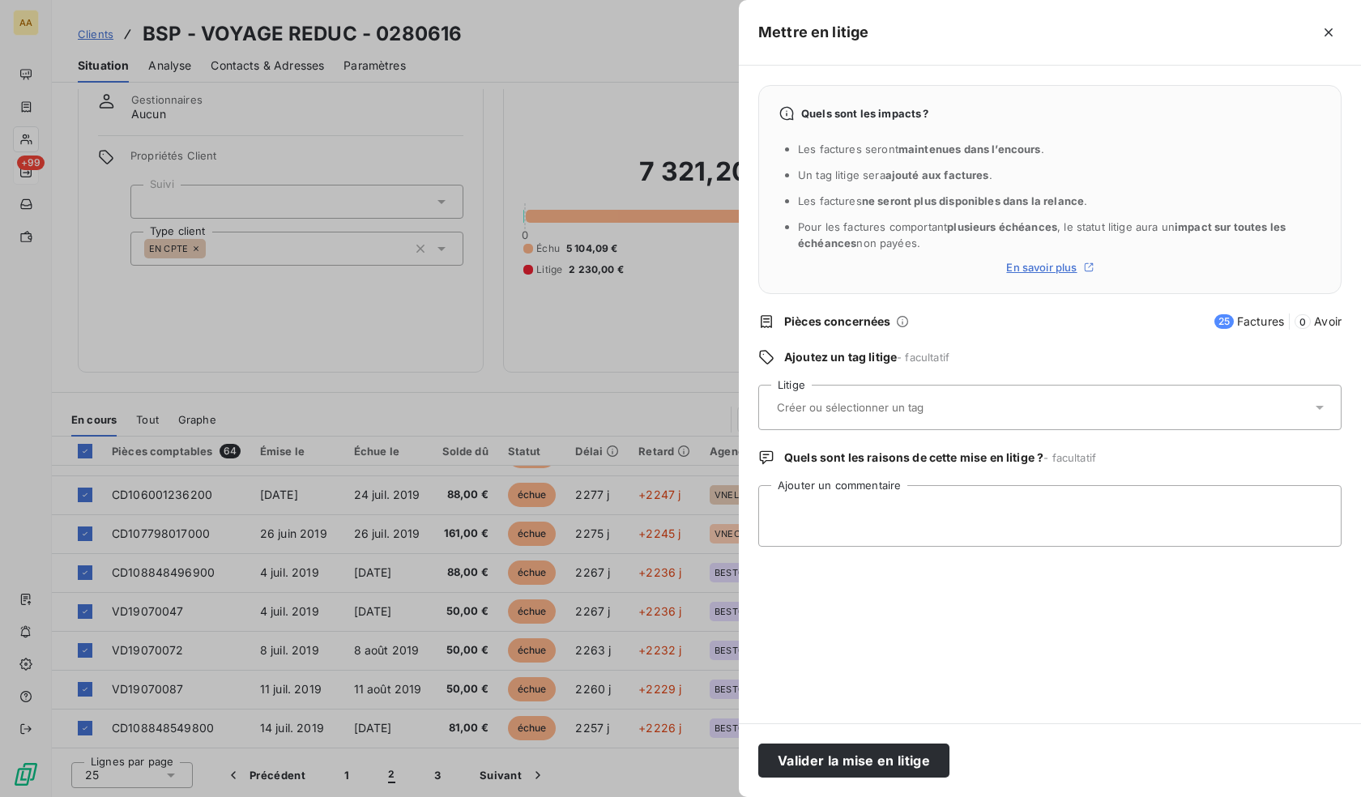
click at [824, 413] on input "text" at bounding box center [893, 407] width 236 height 15
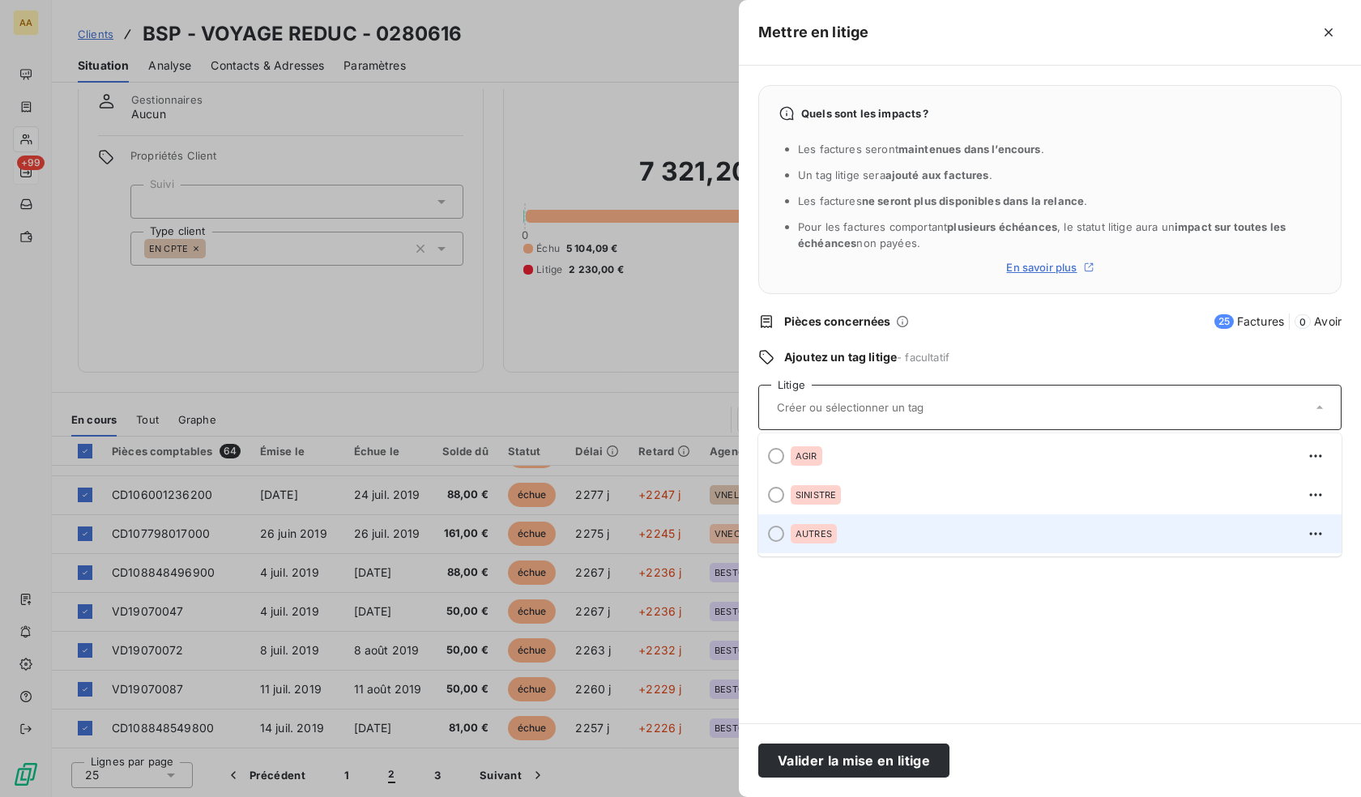
click at [832, 535] on div "AUTRES" at bounding box center [814, 533] width 46 height 19
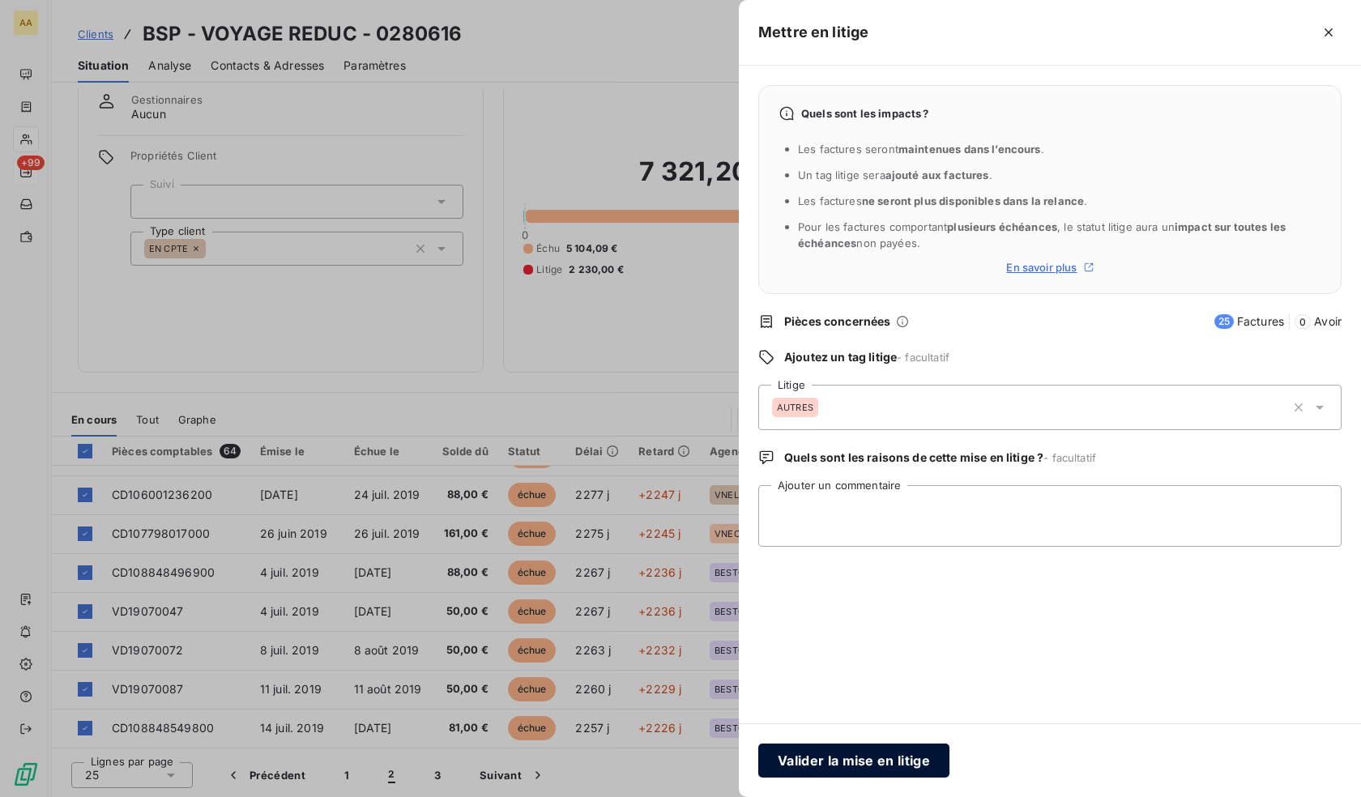
click at [869, 759] on button "Valider la mise en litige" at bounding box center [853, 761] width 191 height 34
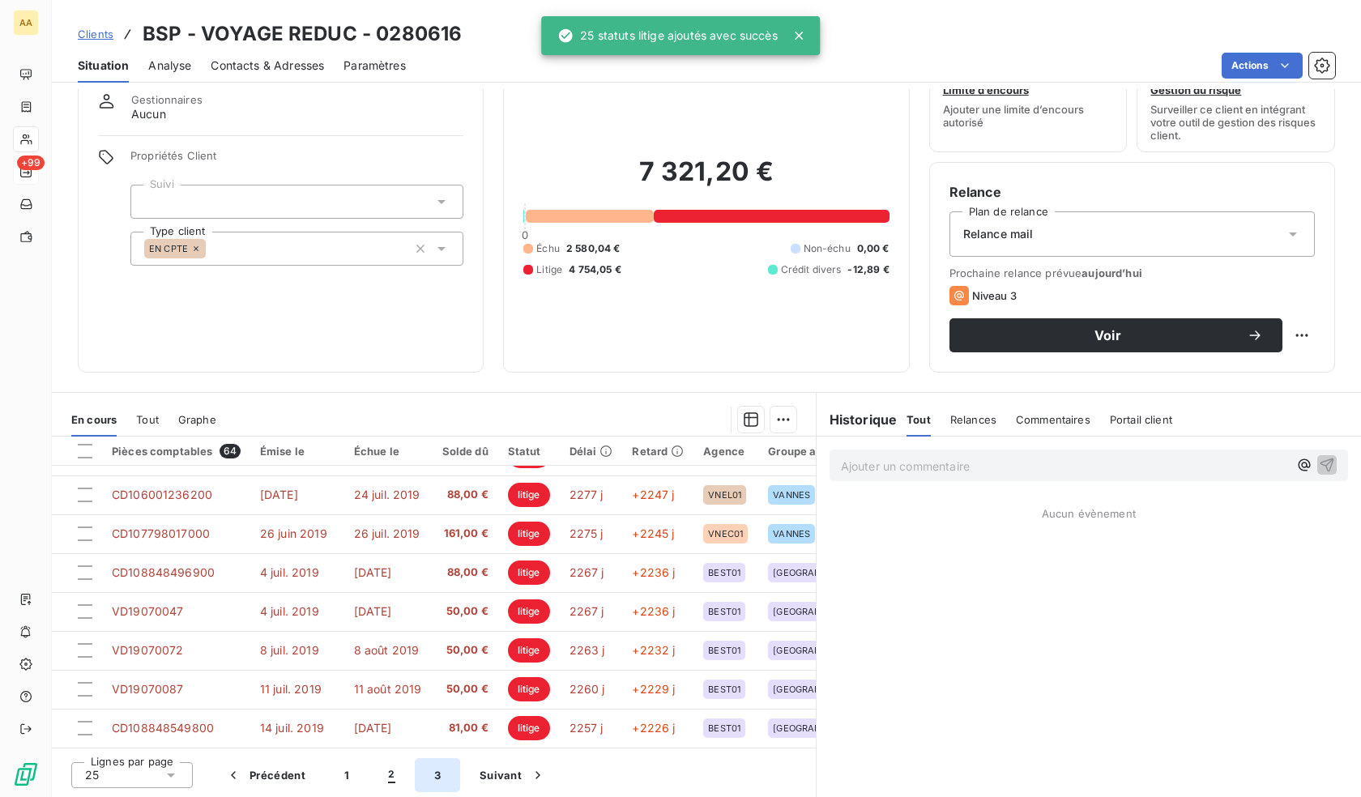
click at [436, 777] on button "3" at bounding box center [437, 775] width 45 height 34
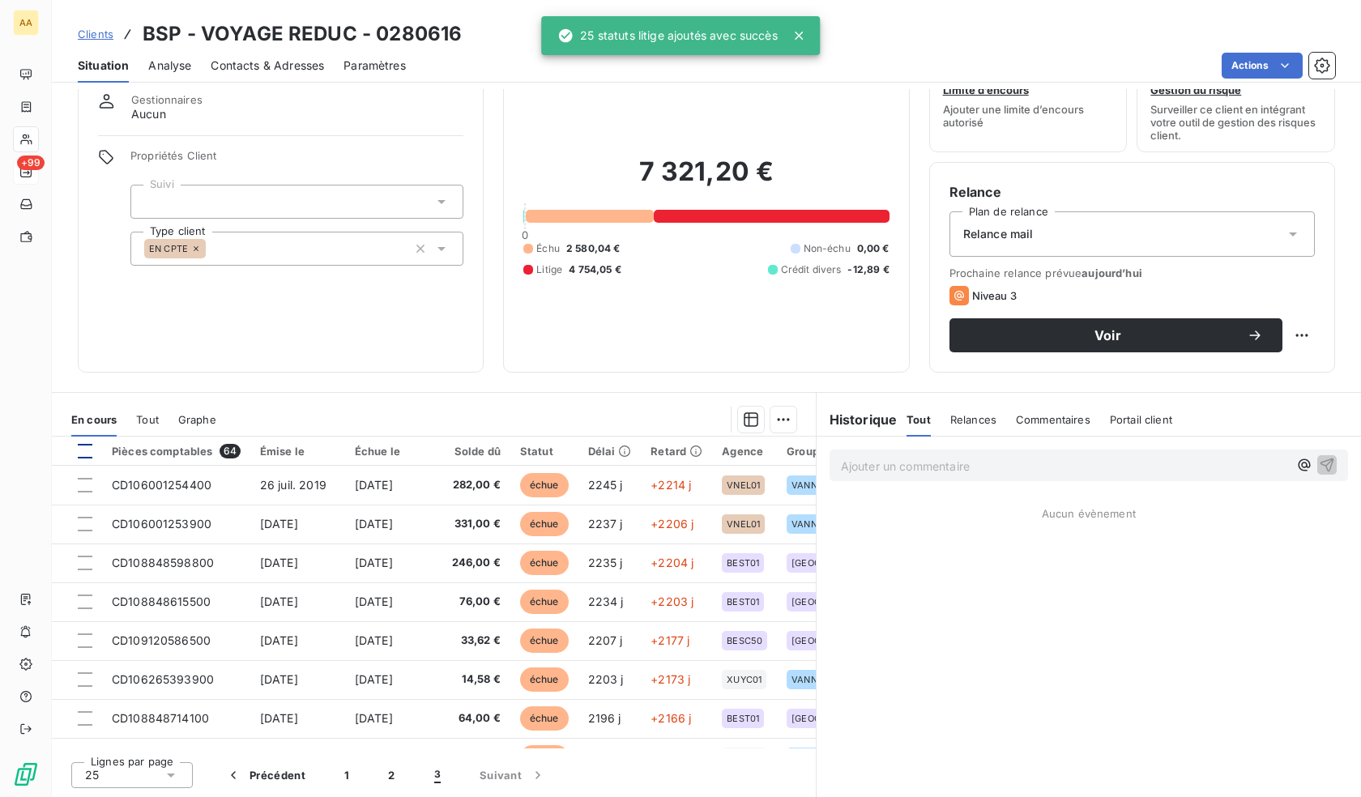
click at [84, 452] on div at bounding box center [85, 451] width 15 height 15
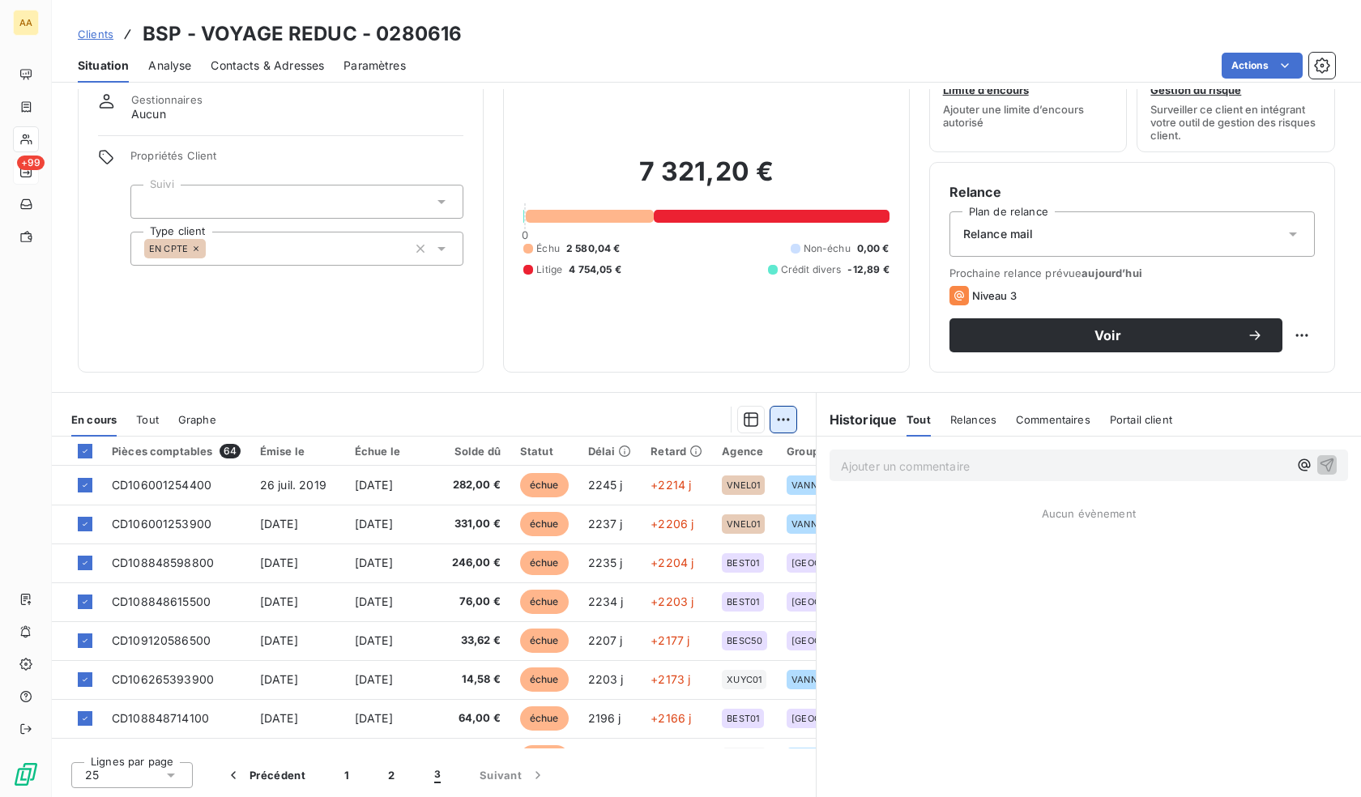
click at [771, 413] on html "AA +99 Clients BSP - VOYAGE REDUC - 0280616 Situation Analyse Contacts & Adress…" at bounding box center [680, 398] width 1361 height 797
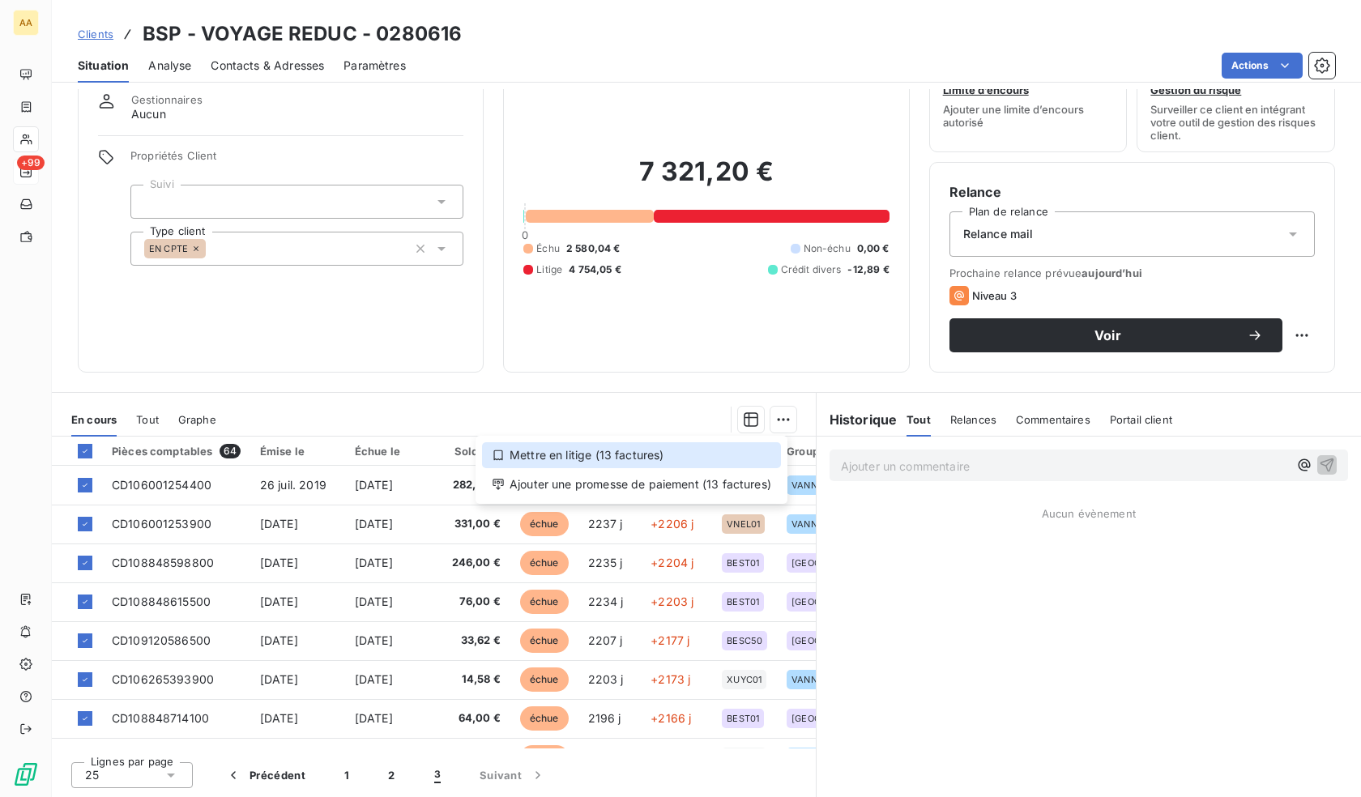
click at [653, 458] on div "Mettre en litige (13 factures)" at bounding box center [631, 455] width 299 height 26
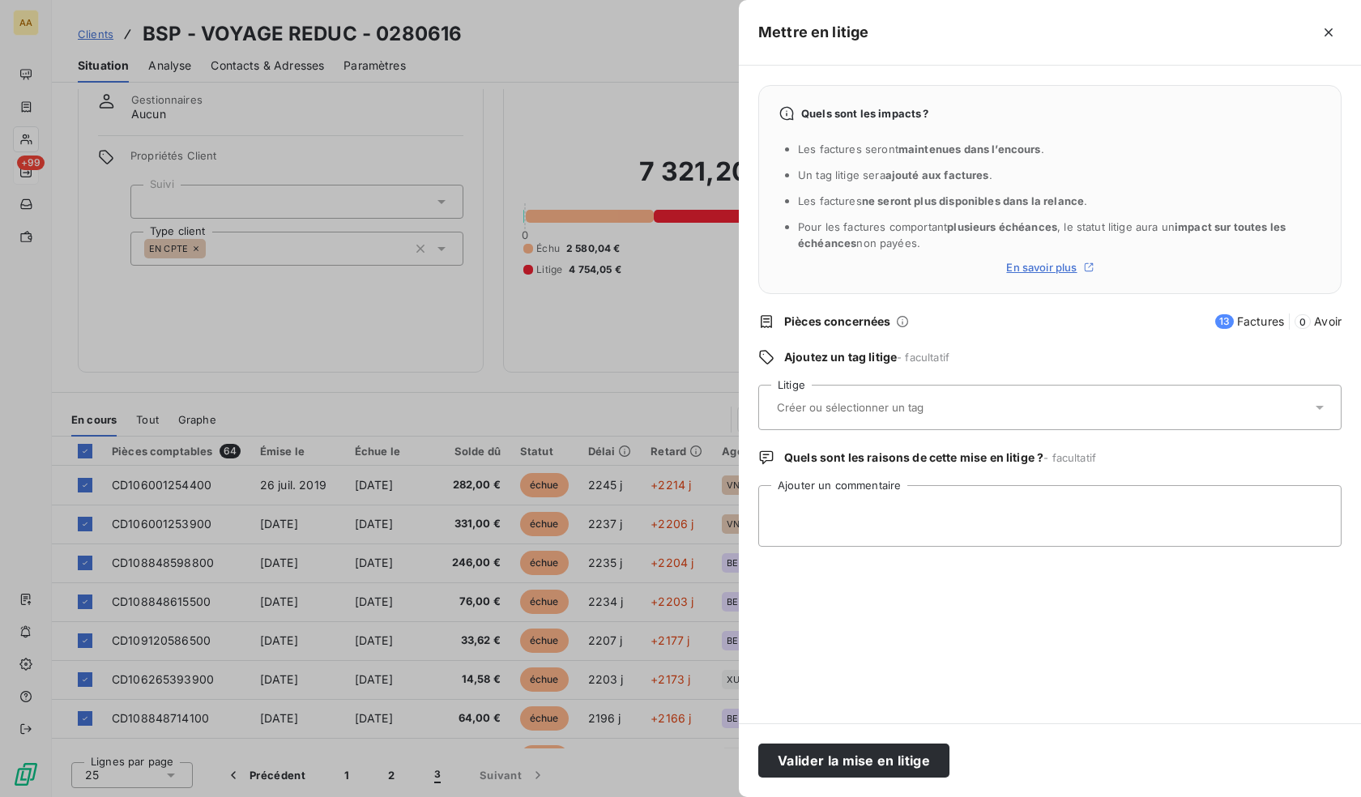
click at [880, 409] on input "text" at bounding box center [893, 407] width 236 height 15
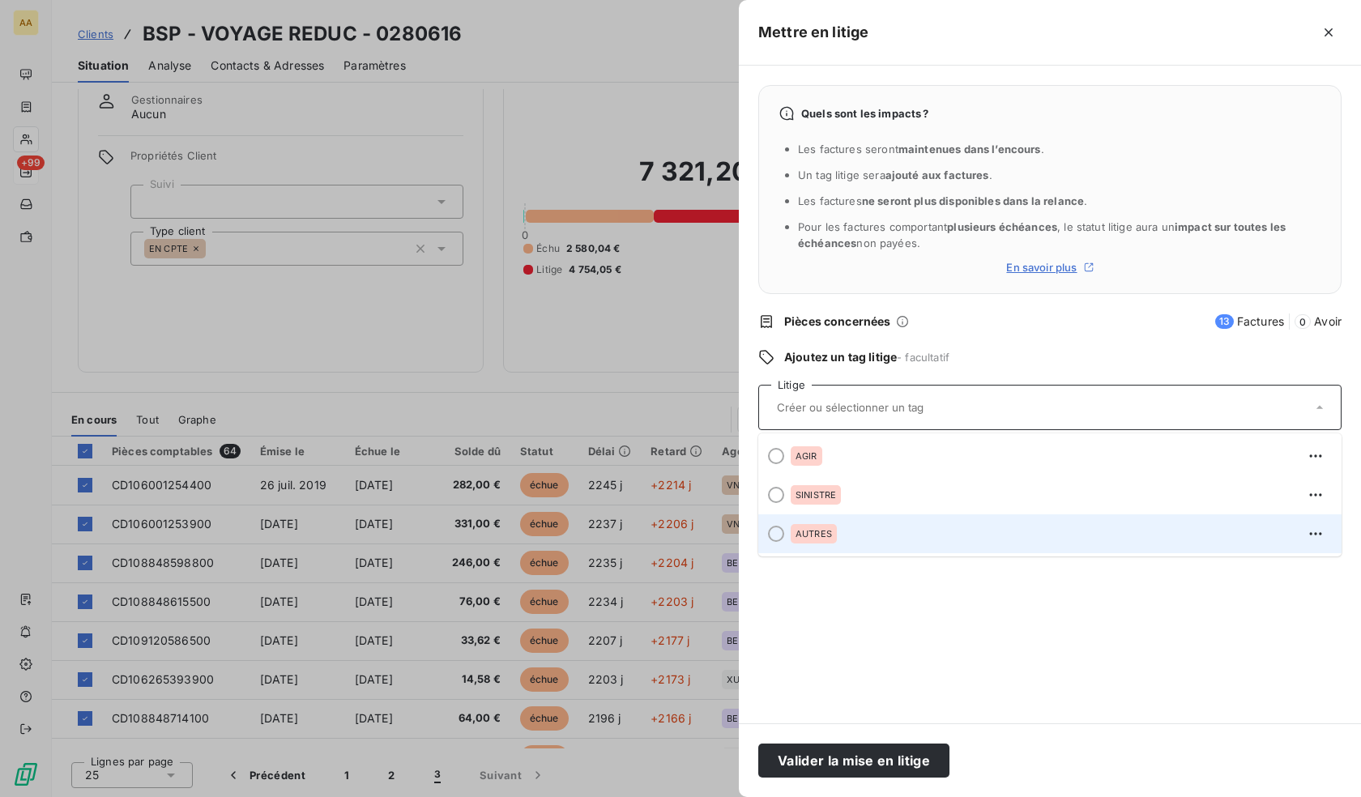
click at [825, 532] on span "AUTRES" at bounding box center [813, 534] width 36 height 10
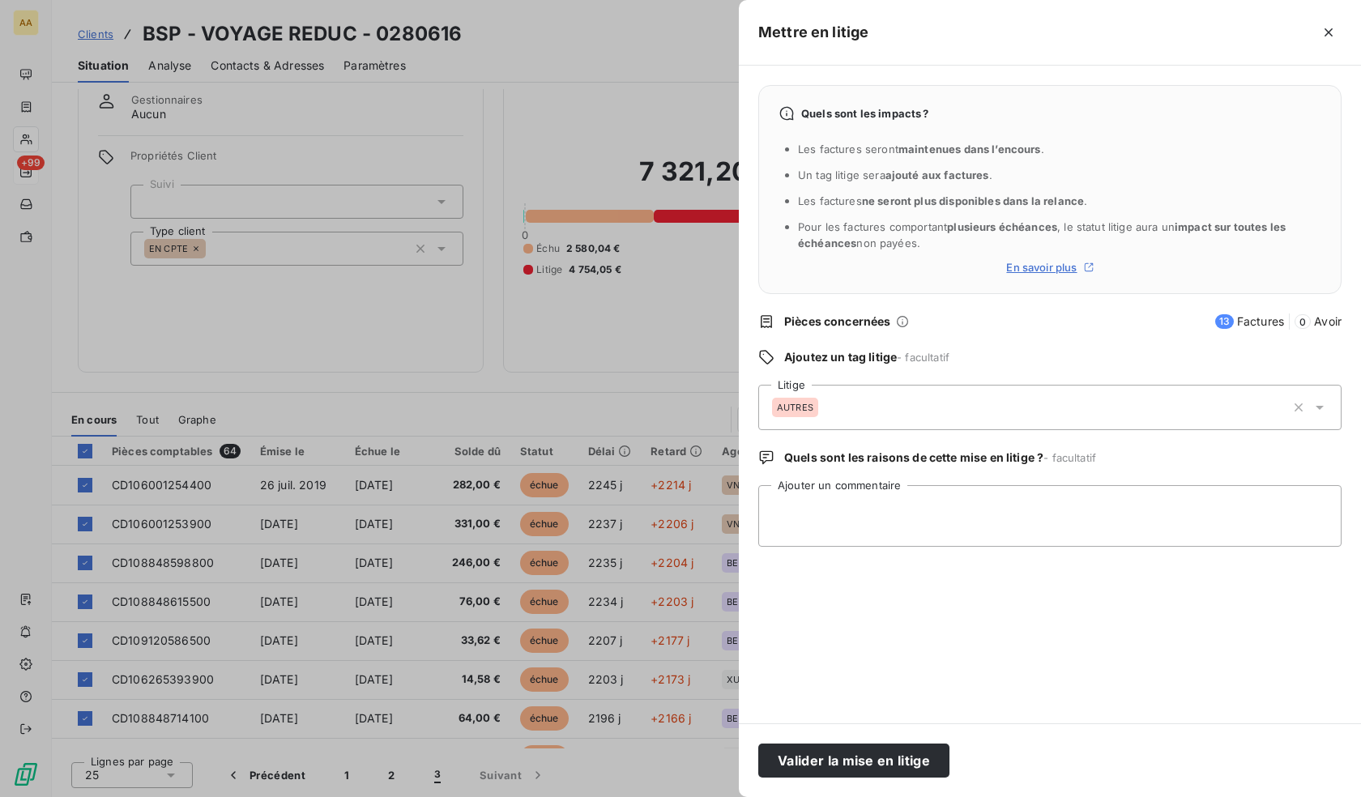
click at [855, 782] on div "Valider la mise en litige" at bounding box center [1050, 760] width 622 height 74
click at [839, 754] on button "Valider la mise en litige" at bounding box center [853, 761] width 191 height 34
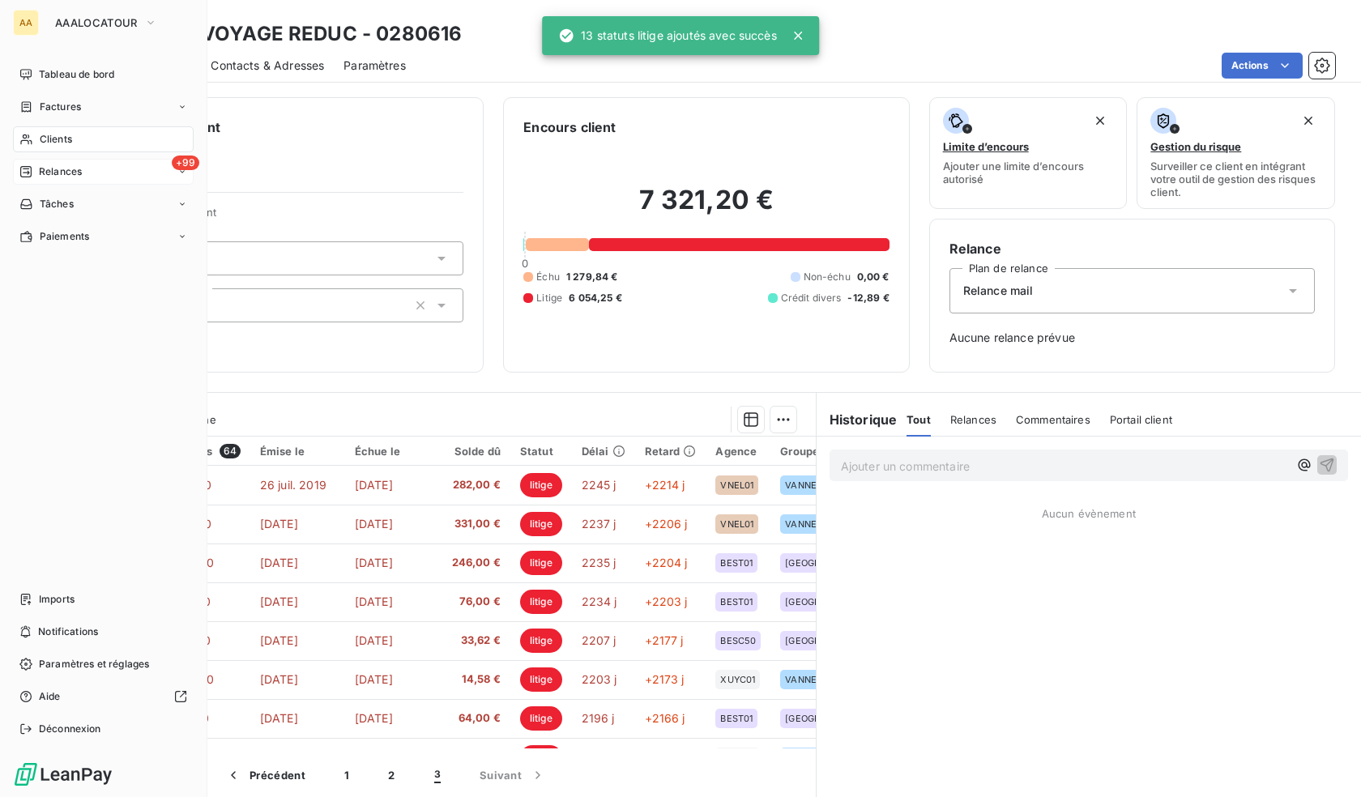
scroll to position [2, 0]
click at [38, 164] on div "Relances" at bounding box center [50, 171] width 62 height 15
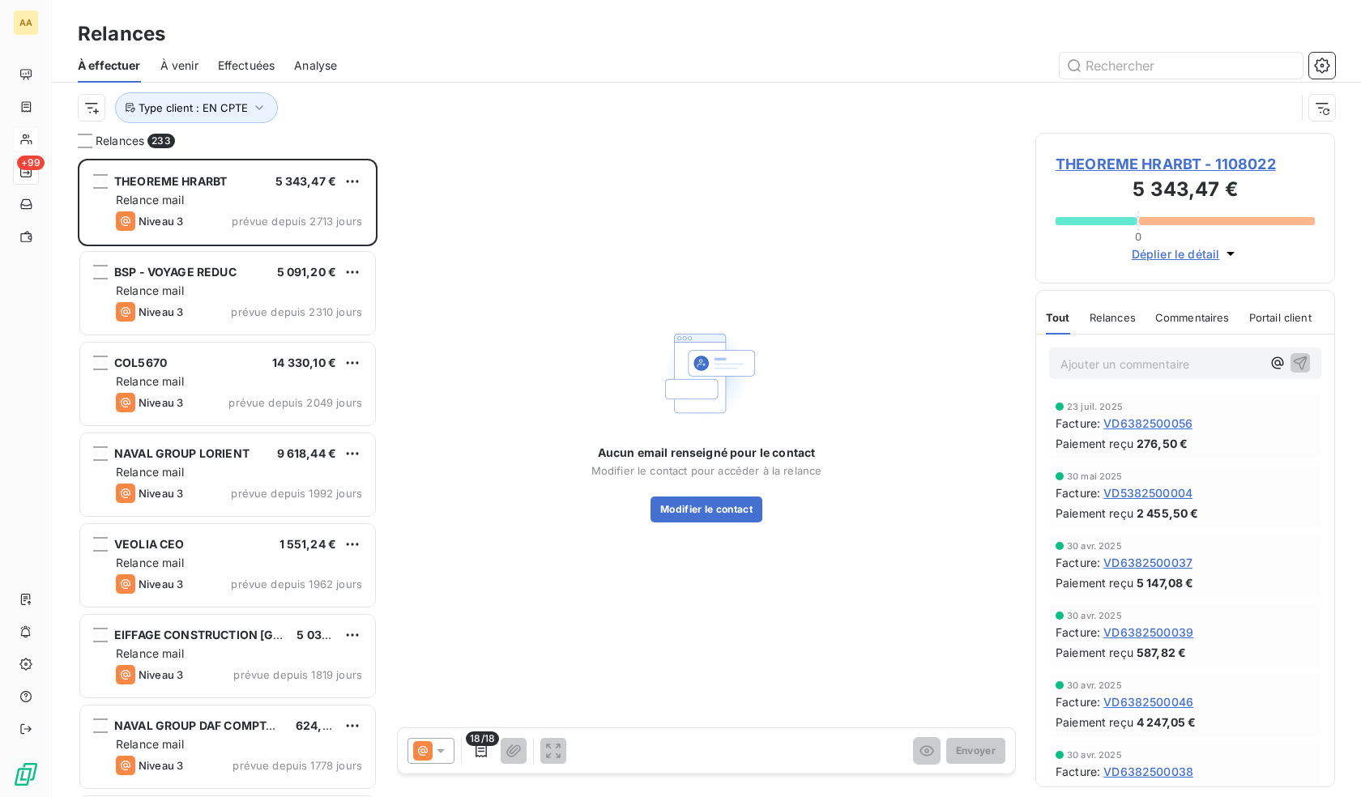
scroll to position [626, 288]
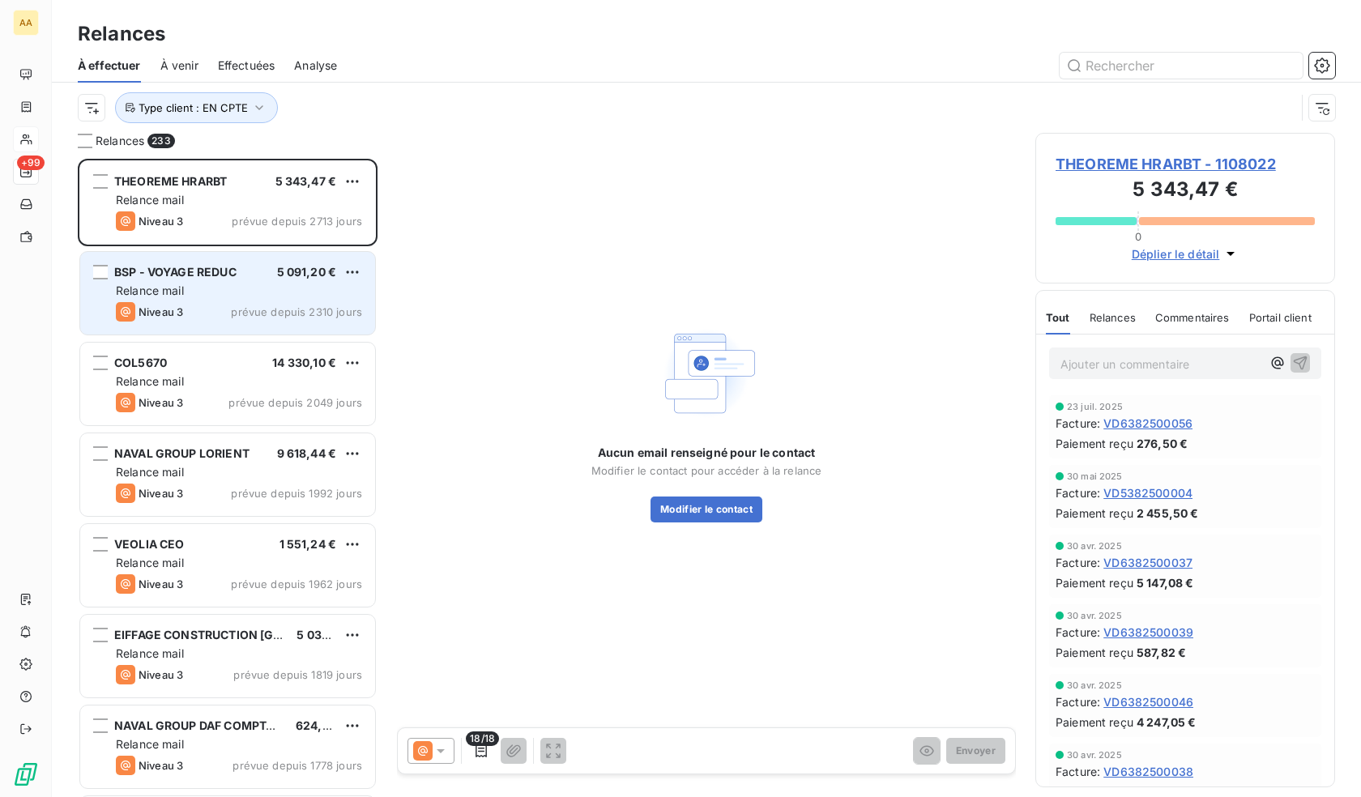
click at [254, 296] on div "Relance mail" at bounding box center [239, 291] width 246 height 16
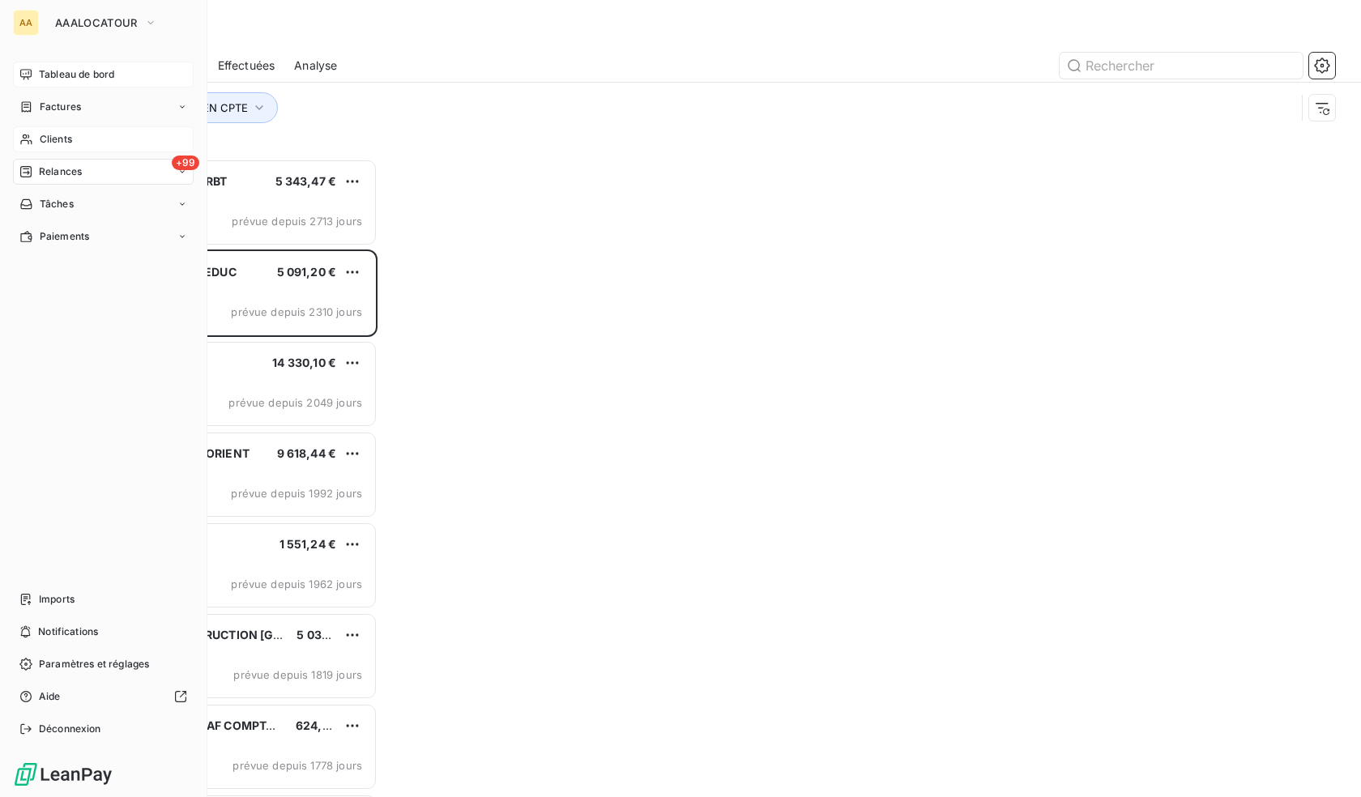
click at [32, 78] on icon at bounding box center [25, 74] width 13 height 13
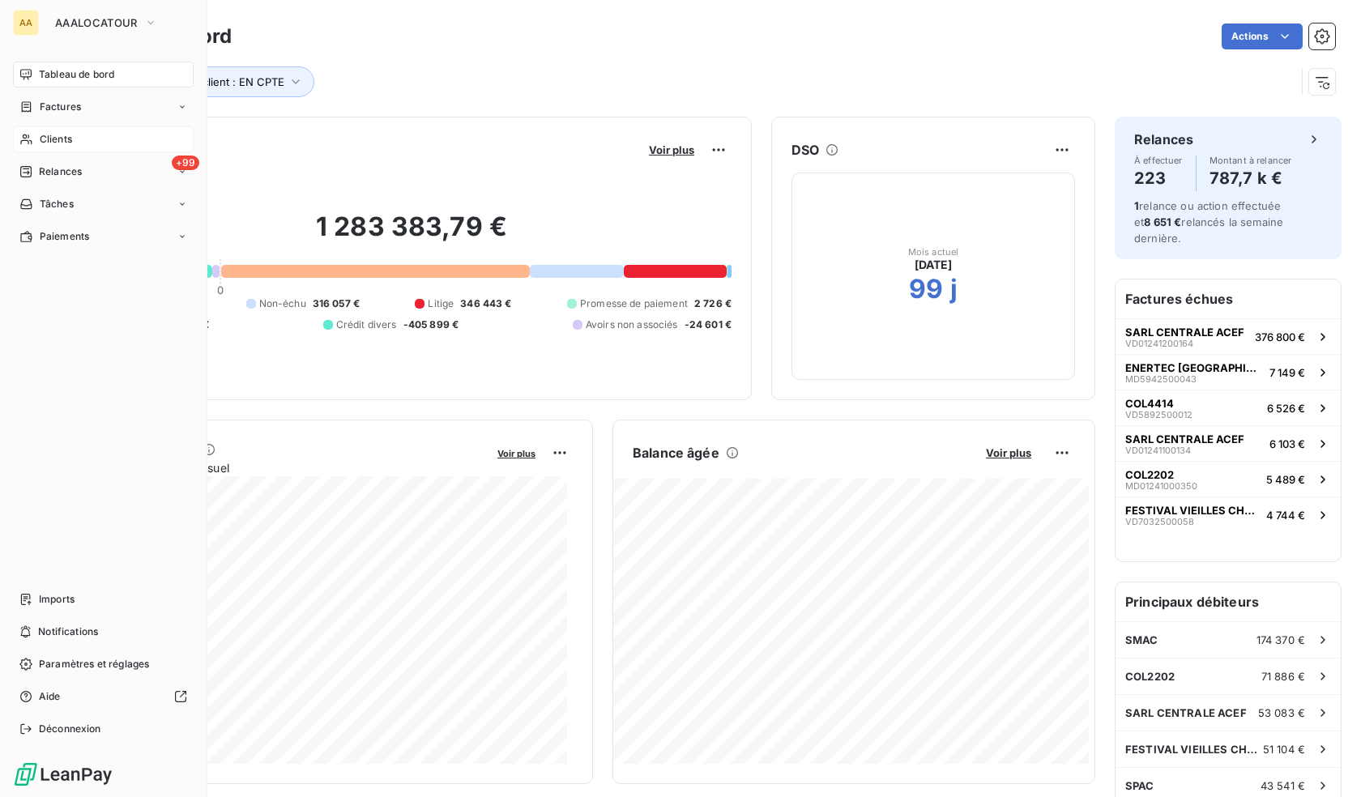
click at [56, 142] on span "Clients" at bounding box center [56, 139] width 32 height 15
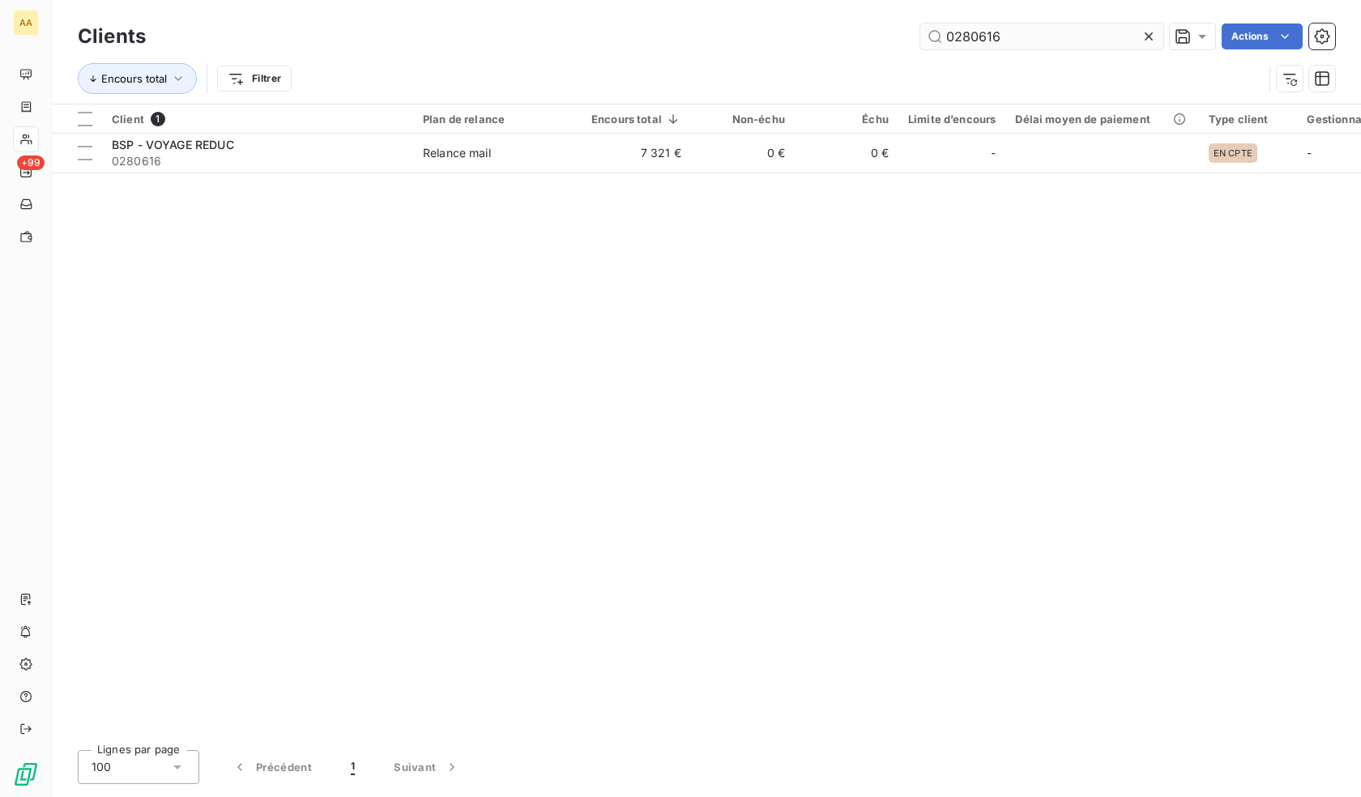
click at [992, 29] on input "0280616" at bounding box center [1041, 36] width 243 height 26
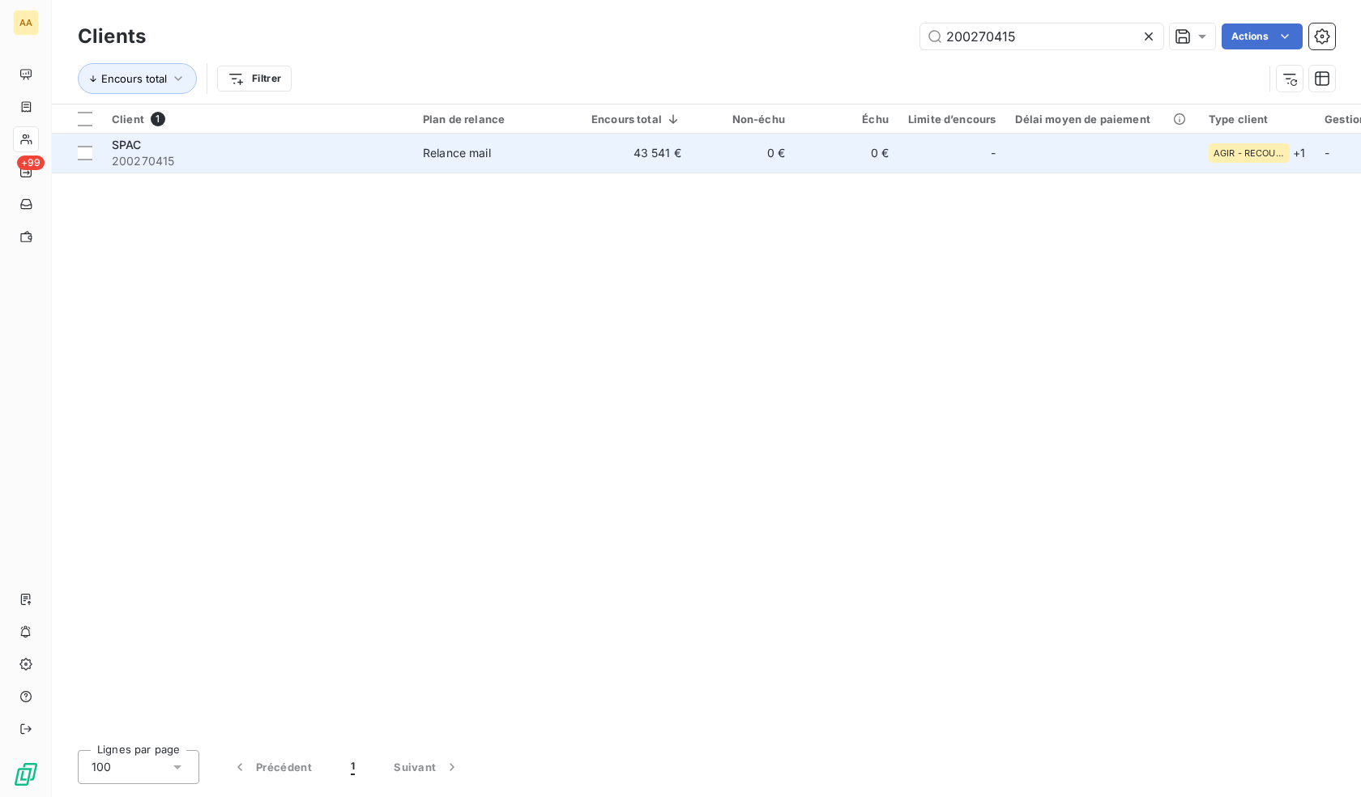
type input "200270415"
click at [283, 172] on td "SPAC 200270415" at bounding box center [257, 153] width 311 height 39
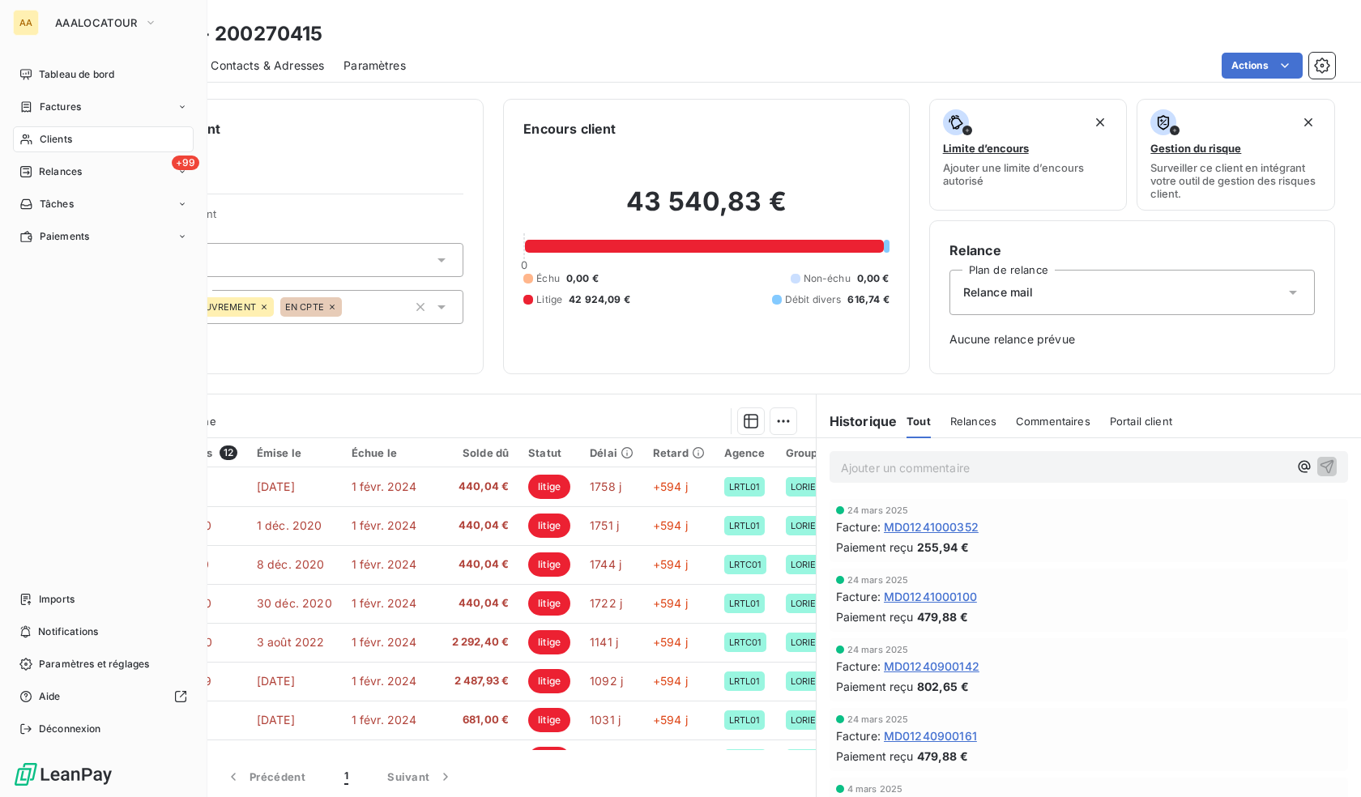
click at [26, 134] on icon at bounding box center [26, 139] width 14 height 13
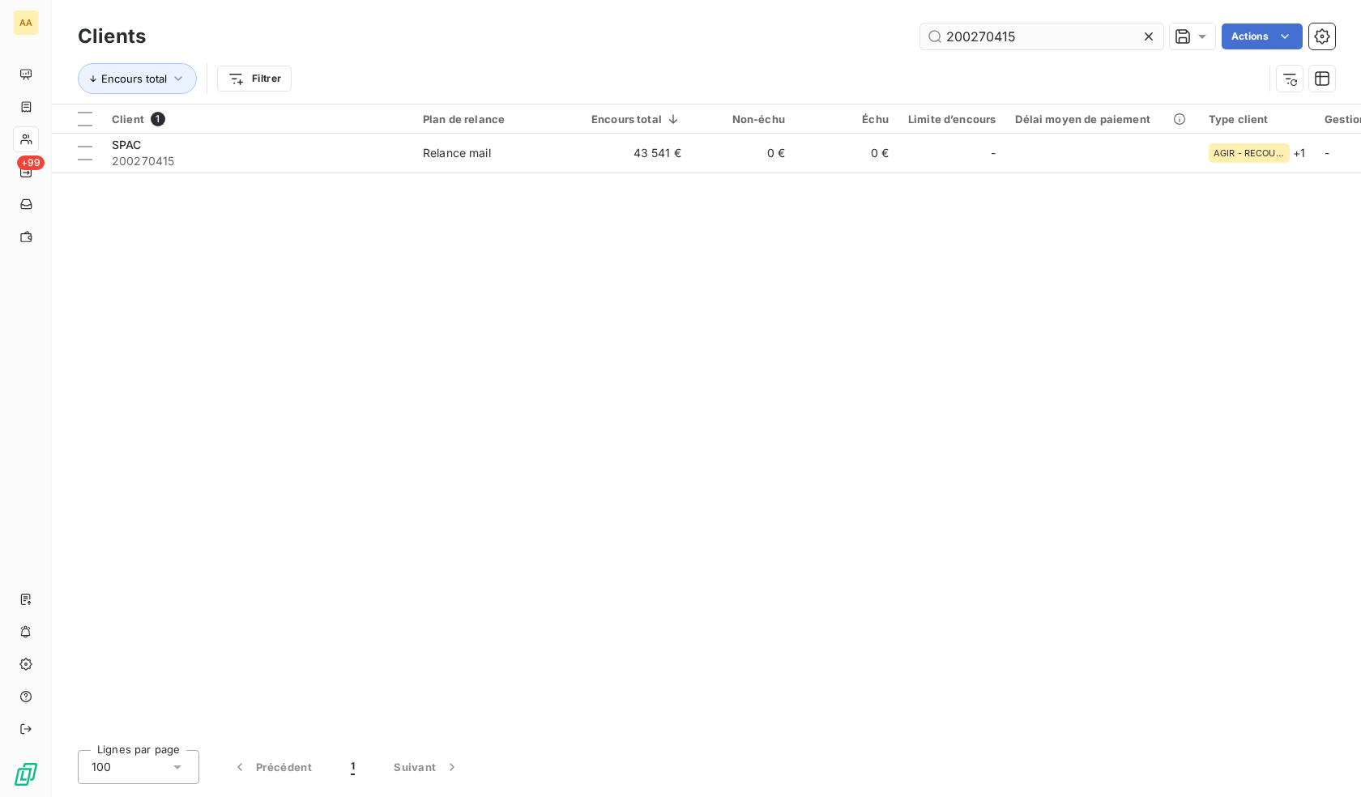
click at [1039, 35] on input "200270415" at bounding box center [1041, 36] width 243 height 26
click at [1038, 36] on input "200270415" at bounding box center [1041, 36] width 243 height 26
click at [1025, 35] on input "200270415" at bounding box center [1041, 36] width 243 height 26
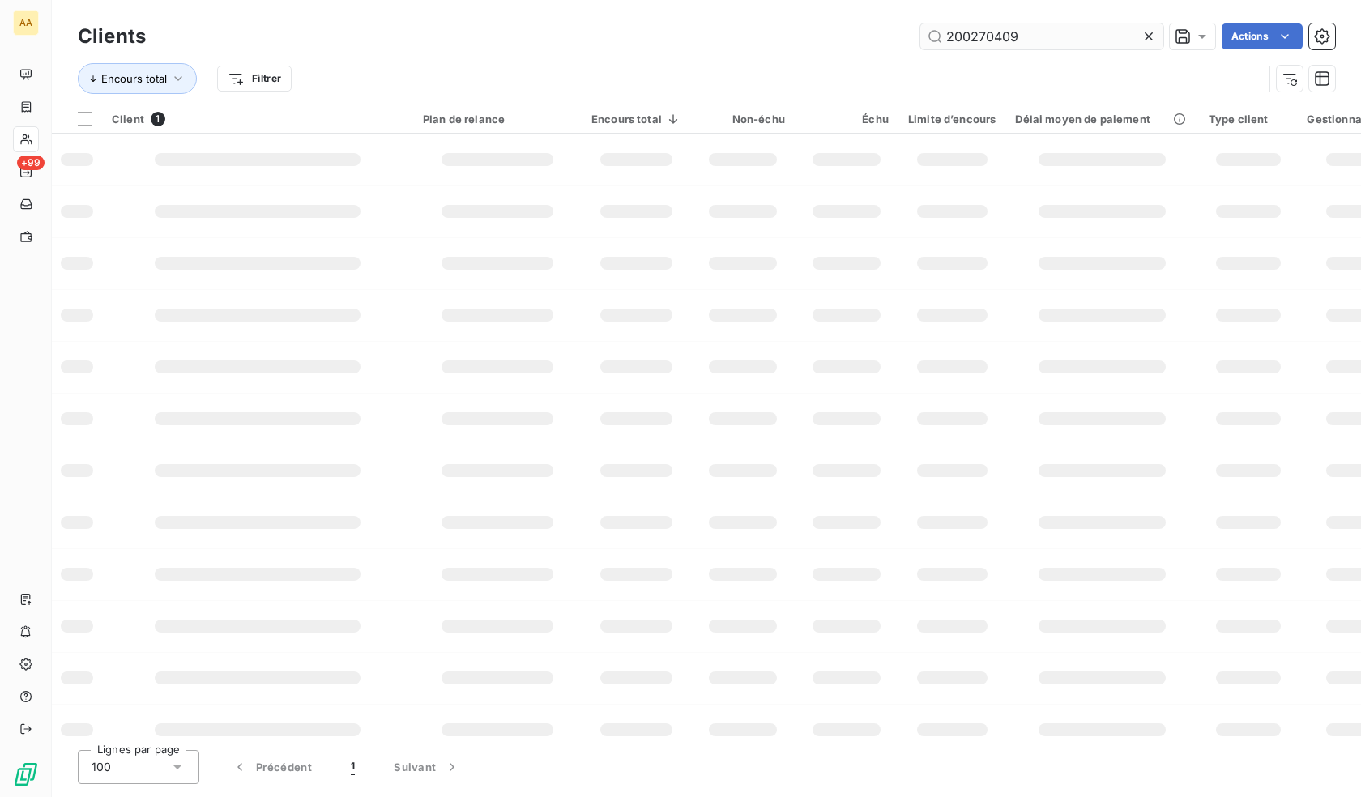
type input "200270409"
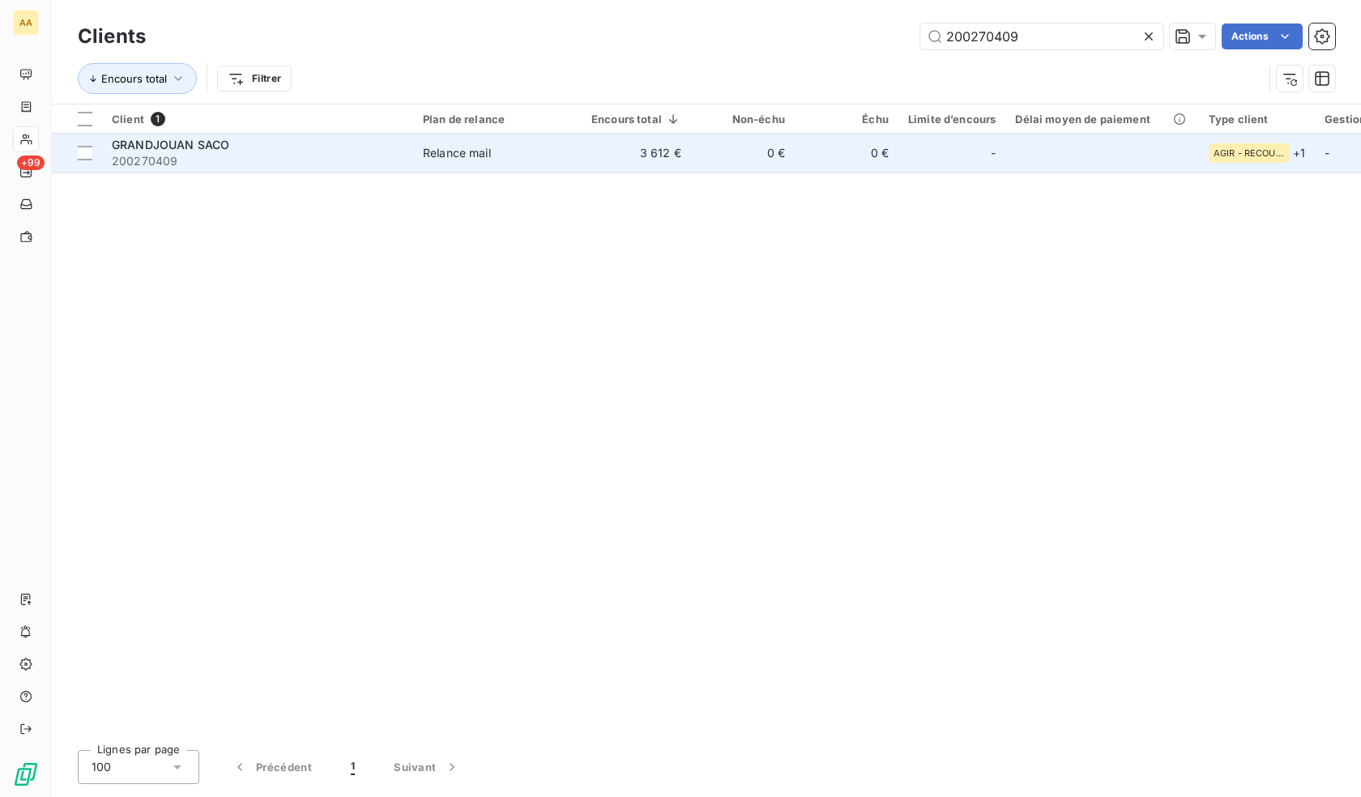
click at [720, 157] on td "0 €" at bounding box center [743, 153] width 104 height 39
